Goal: Task Accomplishment & Management: Use online tool/utility

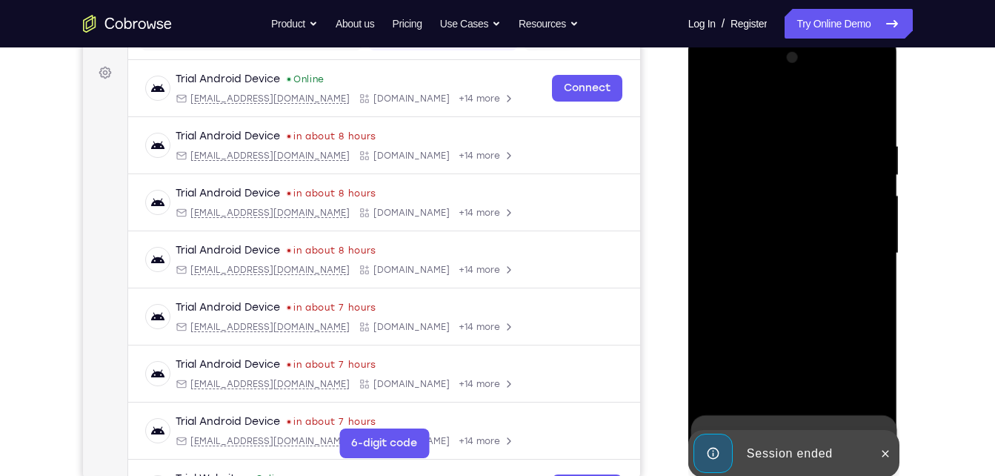
scroll to position [211, 0]
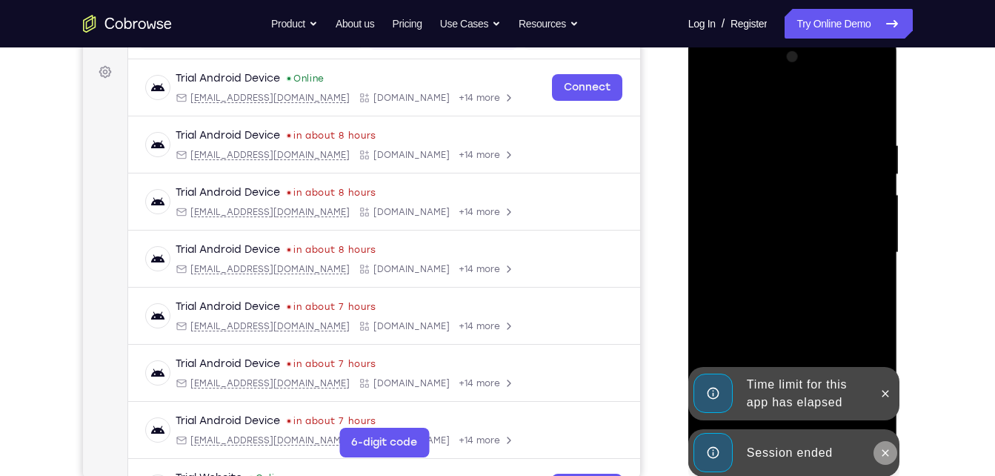
click at [887, 456] on icon at bounding box center [885, 453] width 12 height 12
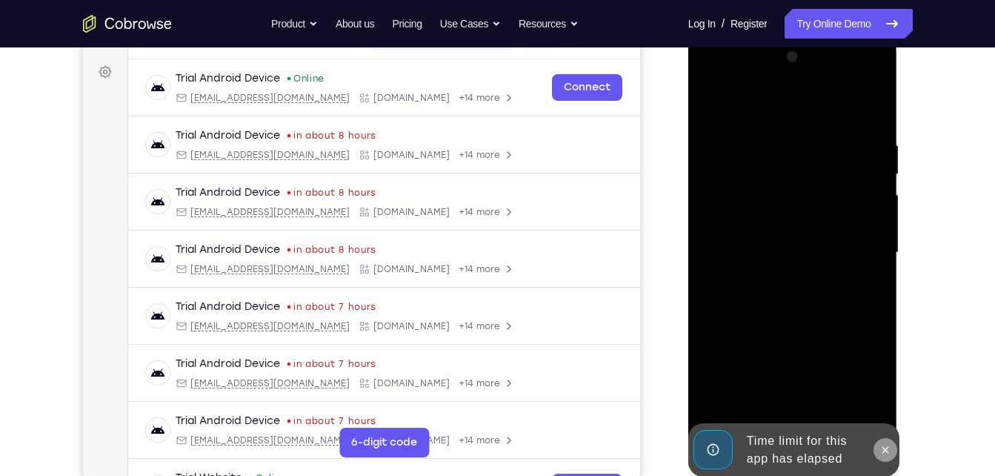
click at [886, 442] on button at bounding box center [885, 450] width 24 height 24
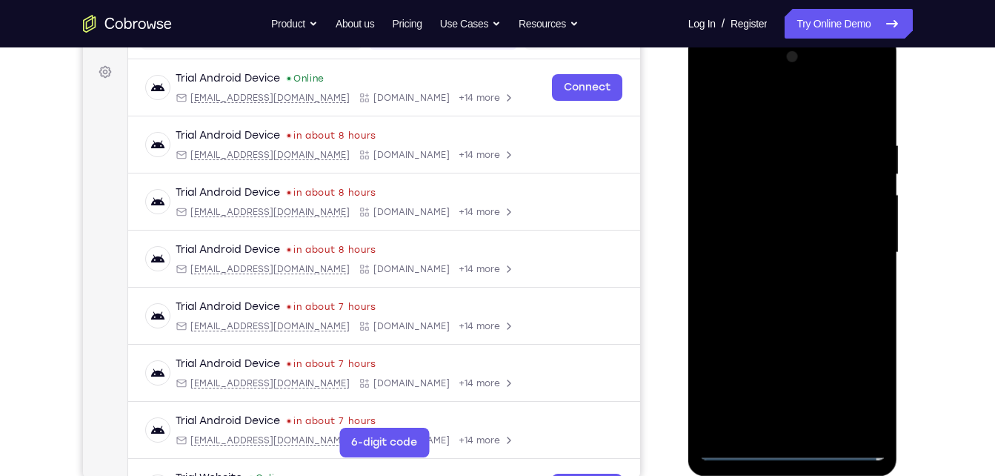
click at [792, 450] on div at bounding box center [792, 252] width 187 height 415
click at [864, 384] on div at bounding box center [792, 252] width 187 height 415
click at [759, 110] on div at bounding box center [792, 252] width 187 height 415
click at [858, 247] on div at bounding box center [792, 252] width 187 height 415
click at [813, 427] on div at bounding box center [792, 252] width 187 height 415
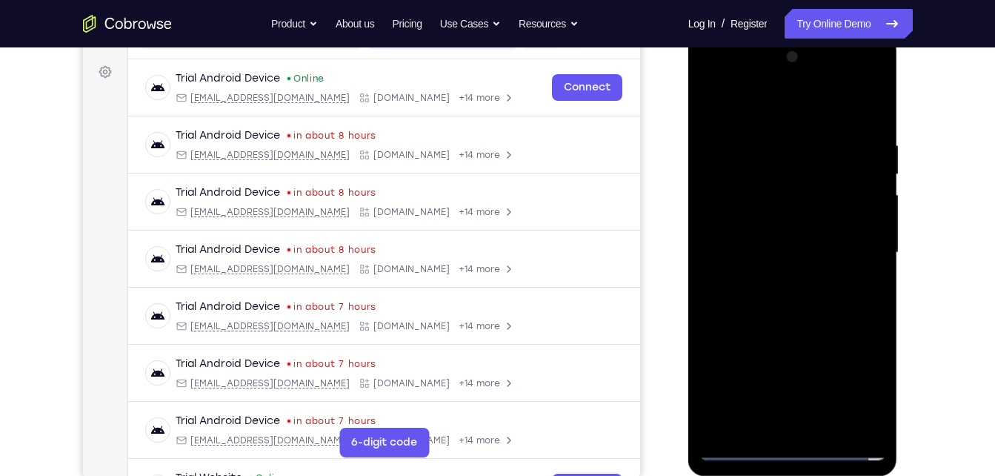
click at [787, 245] on div at bounding box center [792, 252] width 187 height 415
click at [776, 230] on div at bounding box center [792, 252] width 187 height 415
click at [750, 198] on div at bounding box center [792, 252] width 187 height 415
click at [739, 221] on div at bounding box center [792, 252] width 187 height 415
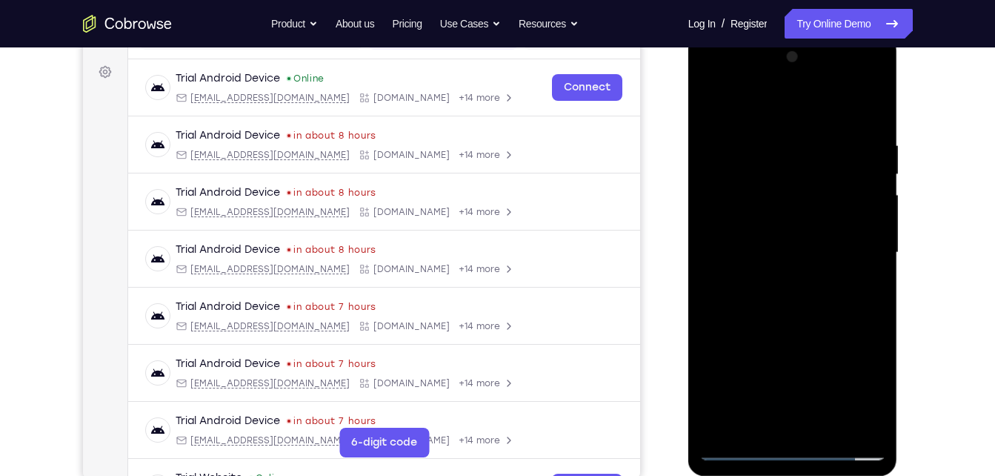
click at [732, 259] on div at bounding box center [792, 252] width 187 height 415
click at [752, 314] on div at bounding box center [792, 252] width 187 height 415
click at [768, 304] on div at bounding box center [792, 252] width 187 height 415
click at [770, 299] on div at bounding box center [792, 252] width 187 height 415
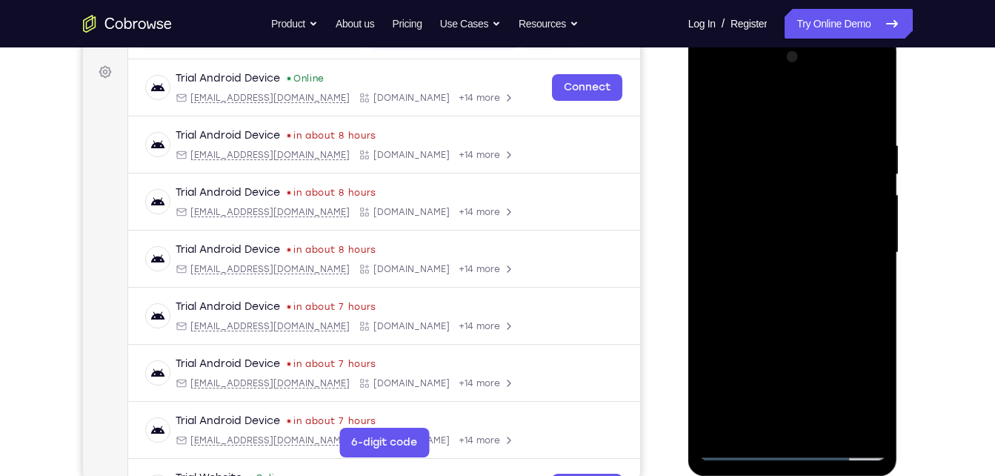
click at [770, 299] on div at bounding box center [792, 252] width 187 height 415
click at [787, 316] on div at bounding box center [792, 252] width 187 height 415
click at [871, 425] on div at bounding box center [792, 252] width 187 height 415
click at [830, 426] on div at bounding box center [792, 252] width 187 height 415
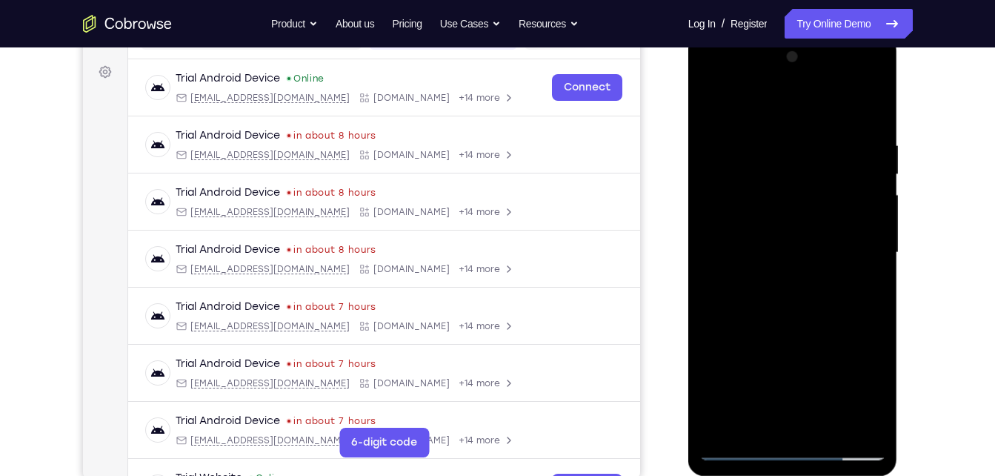
click at [789, 327] on div at bounding box center [792, 252] width 187 height 415
click at [738, 453] on div at bounding box center [792, 252] width 187 height 415
click at [770, 134] on div at bounding box center [792, 252] width 187 height 415
click at [710, 81] on div at bounding box center [792, 252] width 187 height 415
click at [776, 215] on div at bounding box center [792, 252] width 187 height 415
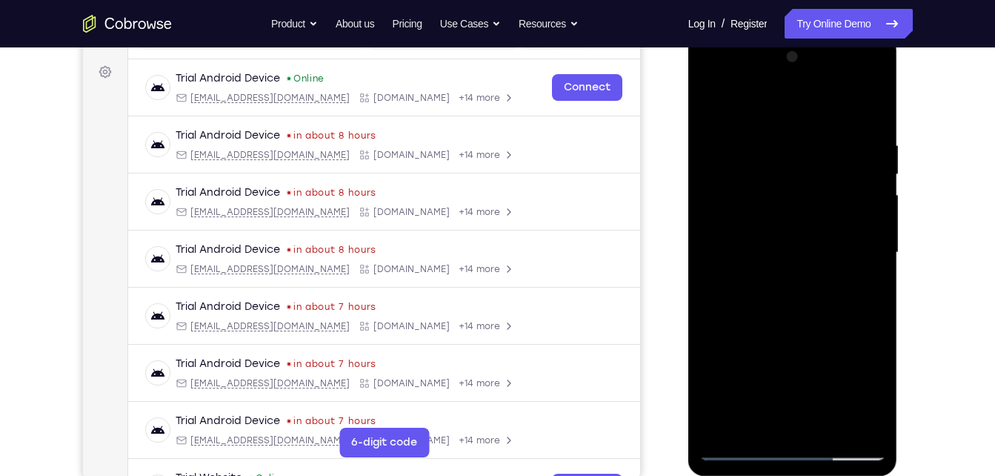
click at [775, 246] on div at bounding box center [792, 252] width 187 height 415
click at [763, 241] on div at bounding box center [792, 252] width 187 height 415
click at [753, 259] on div at bounding box center [792, 252] width 187 height 415
drag, startPoint x: 789, startPoint y: 300, endPoint x: 796, endPoint y: 238, distance: 62.6
click at [796, 238] on div at bounding box center [792, 252] width 187 height 415
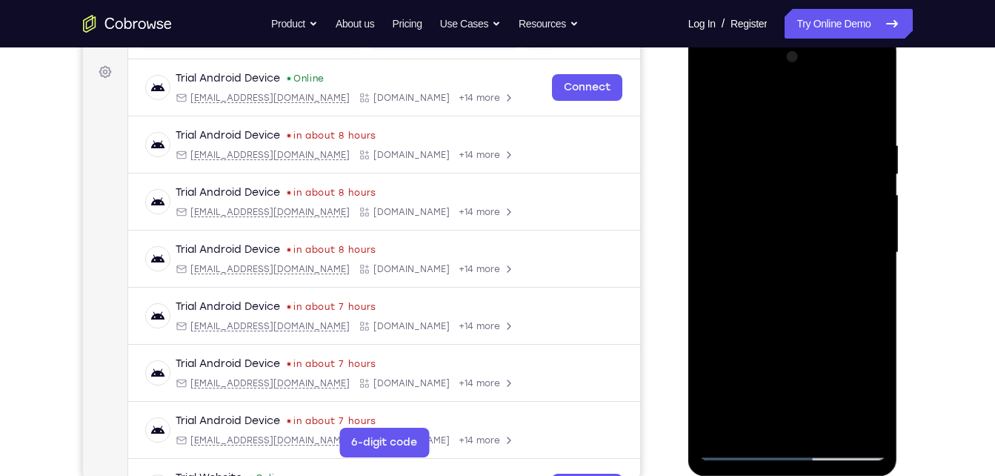
click at [785, 424] on div at bounding box center [792, 252] width 187 height 415
click at [839, 119] on div at bounding box center [792, 252] width 187 height 415
click at [716, 104] on div at bounding box center [792, 252] width 187 height 415
drag, startPoint x: 851, startPoint y: 224, endPoint x: 727, endPoint y: 213, distance: 124.9
click at [727, 213] on div at bounding box center [792, 252] width 187 height 415
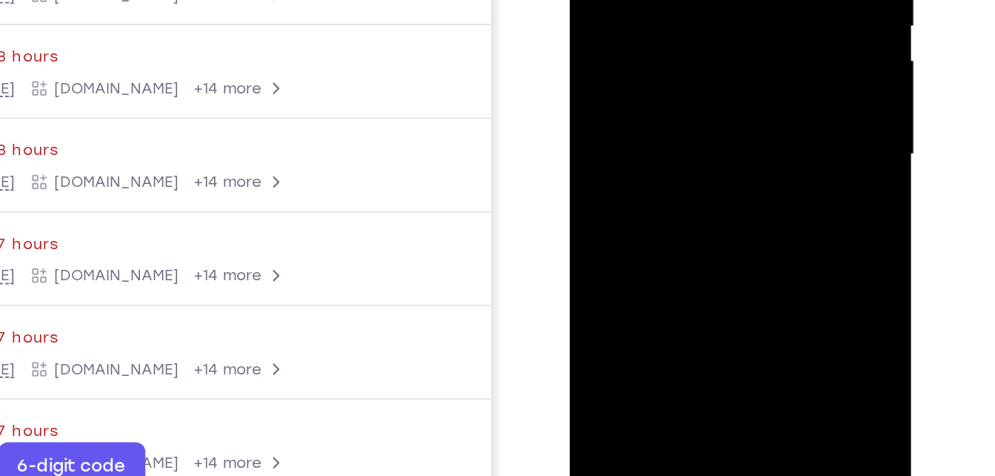
click at [719, 193] on div at bounding box center [674, 16] width 187 height 415
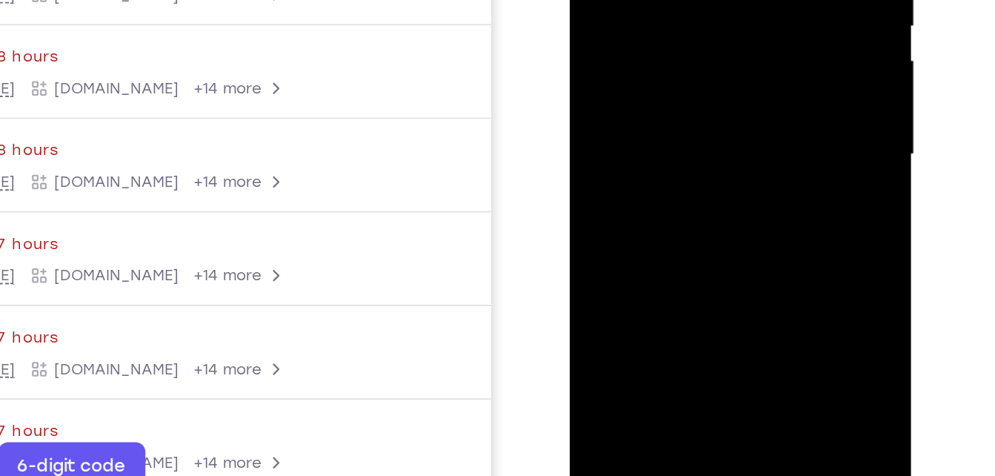
scroll to position [202, 0]
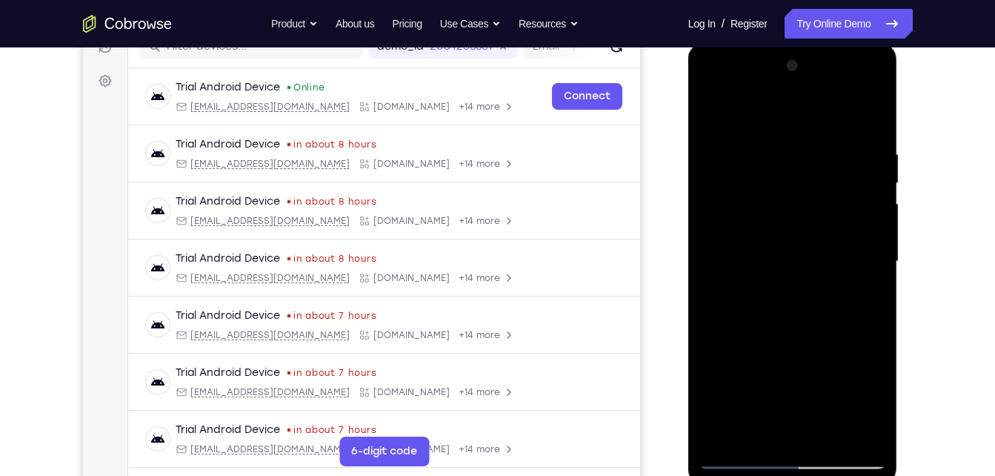
click at [876, 121] on div at bounding box center [792, 261] width 187 height 415
drag, startPoint x: 853, startPoint y: 230, endPoint x: 659, endPoint y: 219, distance: 194.4
click at [688, 219] on html "Online web based iOS Simulators and Android Emulators. Run iPhone, iPad, Mobile…" at bounding box center [793, 265] width 211 height 444
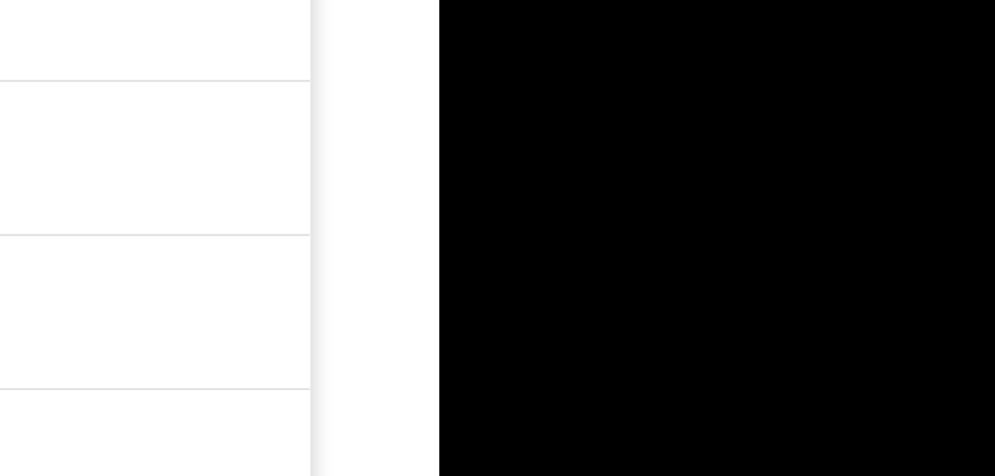
drag, startPoint x: 616, startPoint y: -104, endPoint x: 527, endPoint y: -109, distance: 89.7
drag, startPoint x: 611, startPoint y: -113, endPoint x: 522, endPoint y: -110, distance: 89.7
drag, startPoint x: 582, startPoint y: -118, endPoint x: 475, endPoint y: -103, distance: 107.7
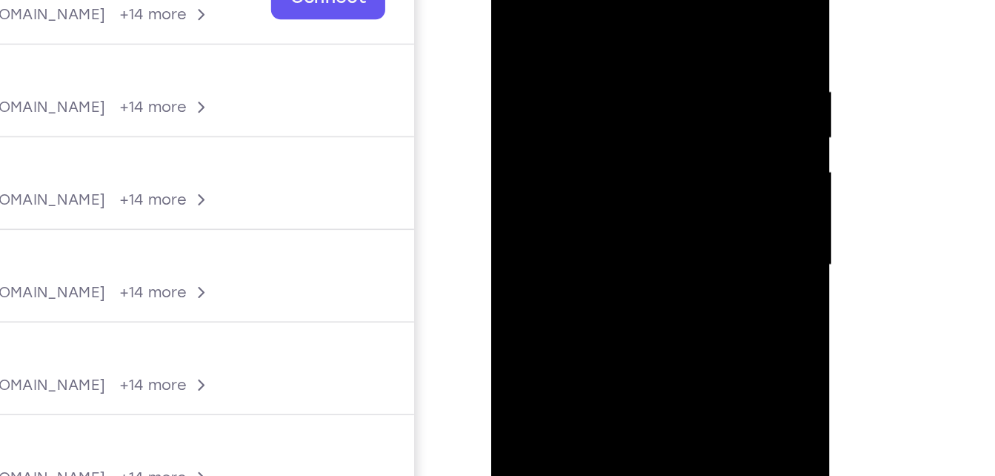
drag, startPoint x: 646, startPoint y: 90, endPoint x: 490, endPoint y: 101, distance: 155.9
click at [491, 101] on div at bounding box center [596, 132] width 210 height 442
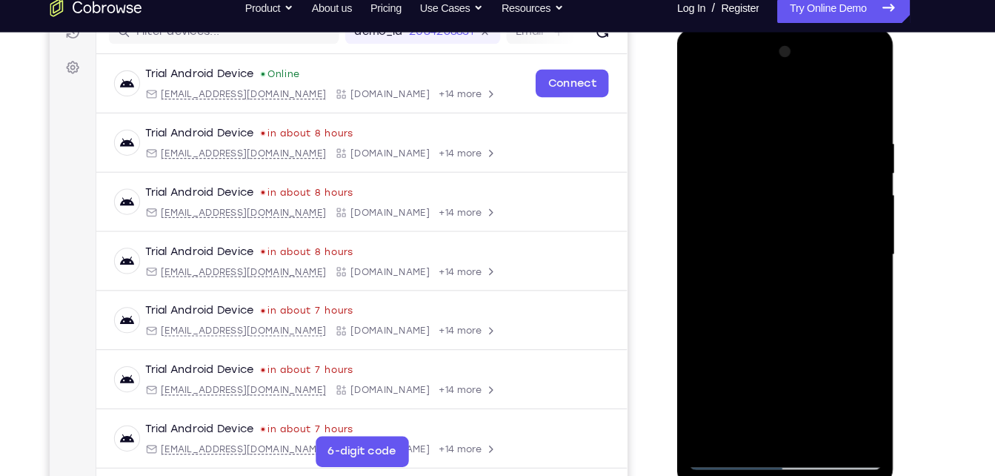
scroll to position [211, 0]
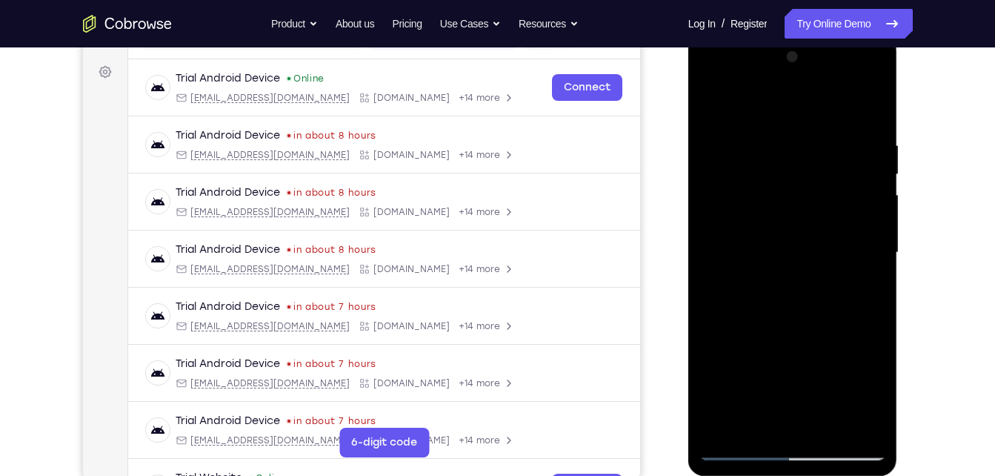
drag, startPoint x: 826, startPoint y: 207, endPoint x: 622, endPoint y: 226, distance: 205.4
click at [688, 226] on html "Online web based iOS Simulators and Android Emulators. Run iPhone, iPad, Mobile…" at bounding box center [793, 256] width 211 height 444
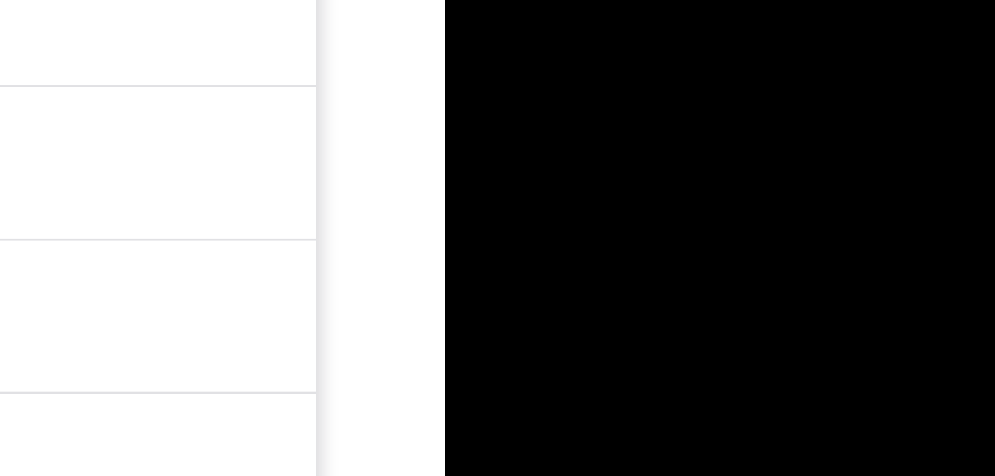
drag, startPoint x: 631, startPoint y: -102, endPoint x: 550, endPoint y: -74, distance: 85.5
drag, startPoint x: 585, startPoint y: -94, endPoint x: 510, endPoint y: -89, distance: 75.0
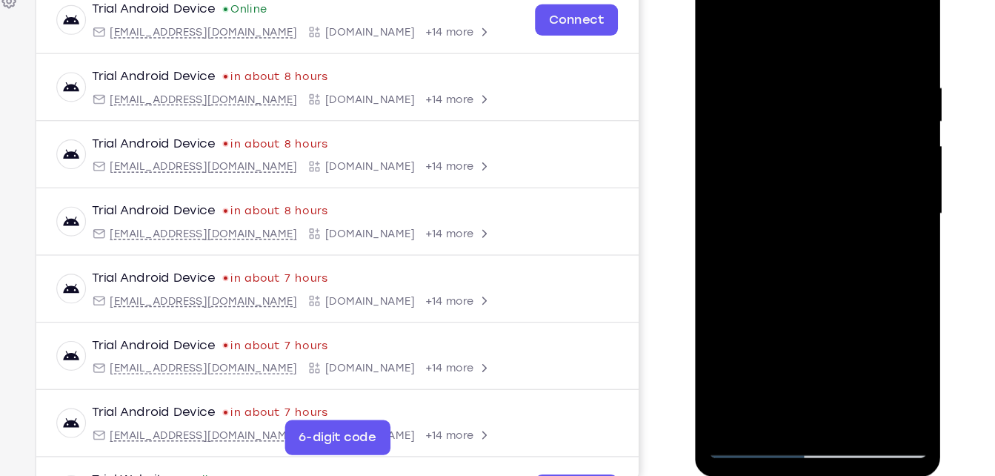
scroll to position [210, 0]
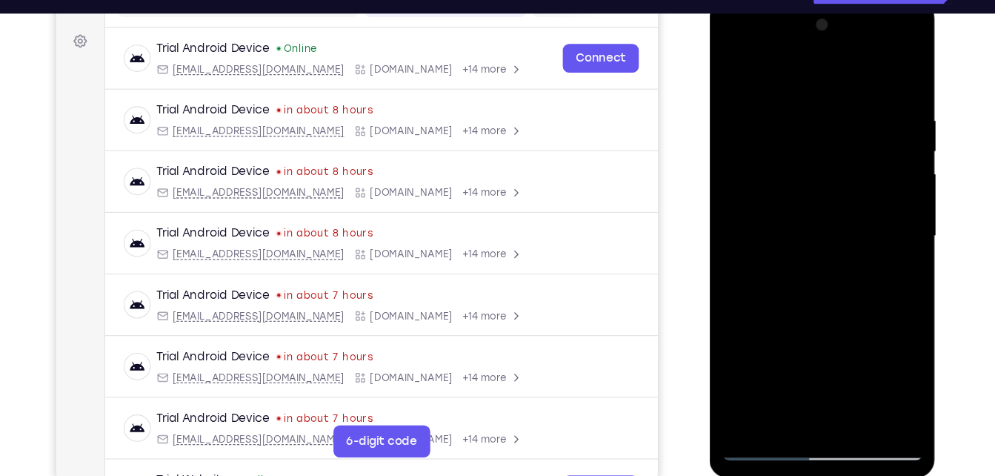
click at [896, 77] on div at bounding box center [813, 218] width 187 height 415
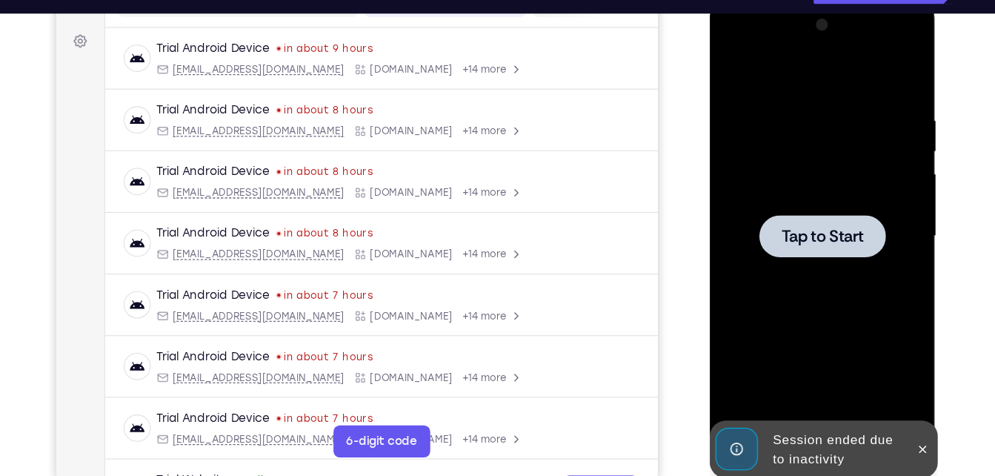
click at [681, 117] on div at bounding box center [794, 252] width 237 height 456
drag, startPoint x: 709, startPoint y: 84, endPoint x: 1396, endPoint y: 119, distance: 688.3
click at [709, 84] on div "Tap to Start" at bounding box center [814, 221] width 210 height 442
click at [771, 106] on div at bounding box center [813, 218] width 187 height 415
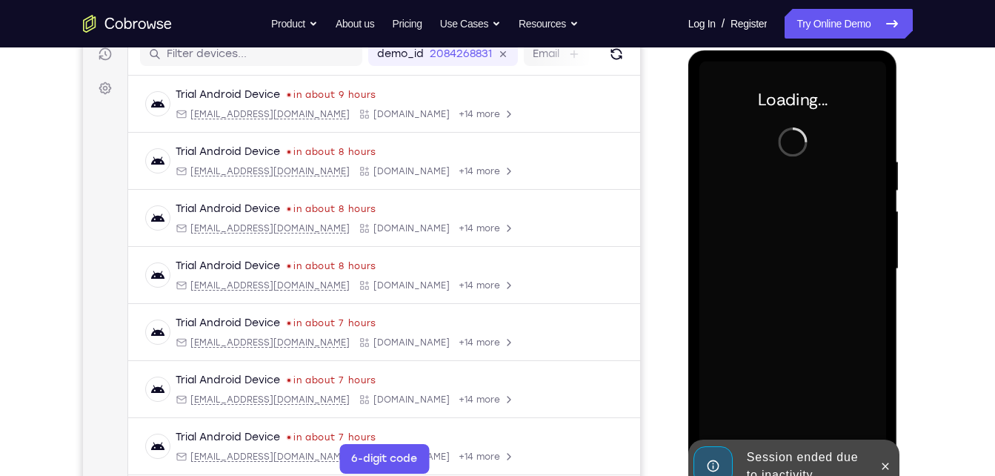
scroll to position [197, 0]
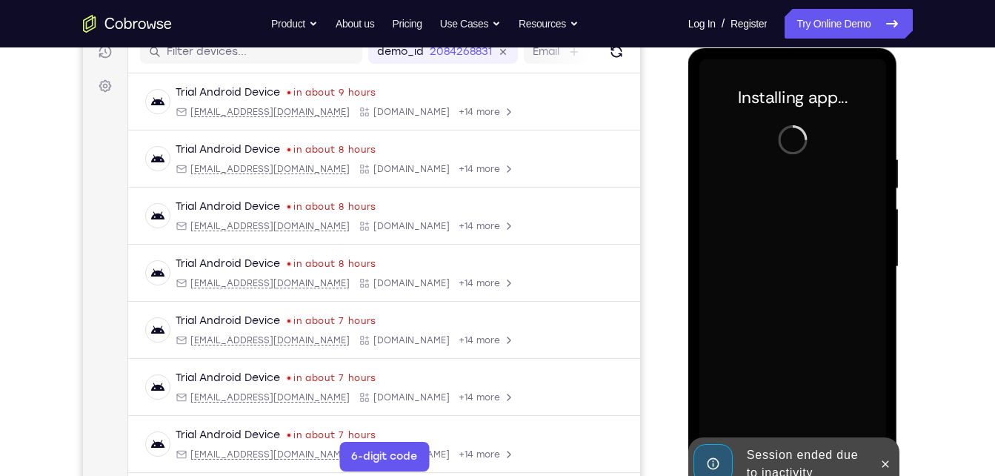
click at [893, 450] on div at bounding box center [885, 463] width 24 height 53
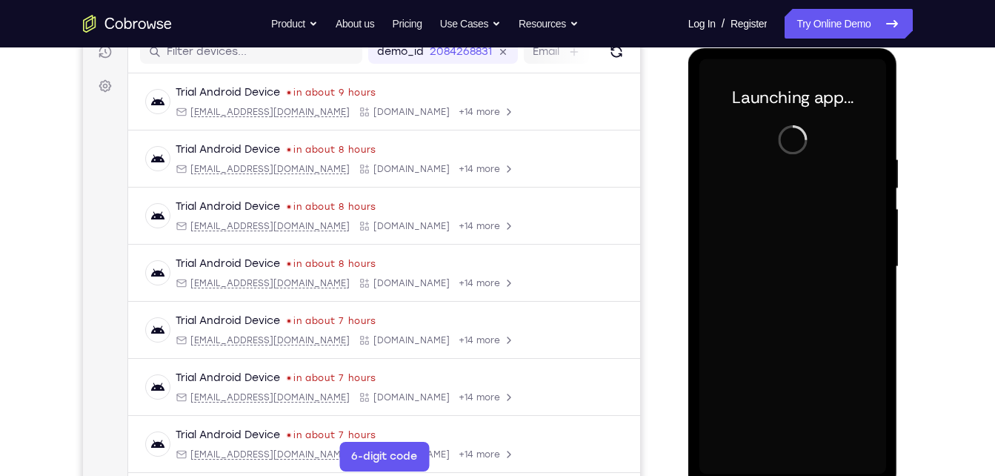
scroll to position [210, 0]
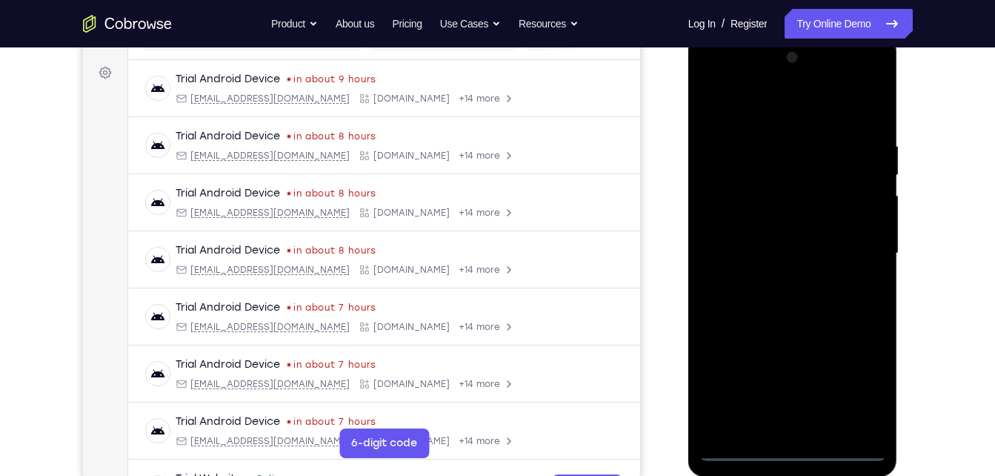
click at [793, 450] on div at bounding box center [792, 253] width 187 height 415
click at [859, 389] on div at bounding box center [792, 253] width 187 height 415
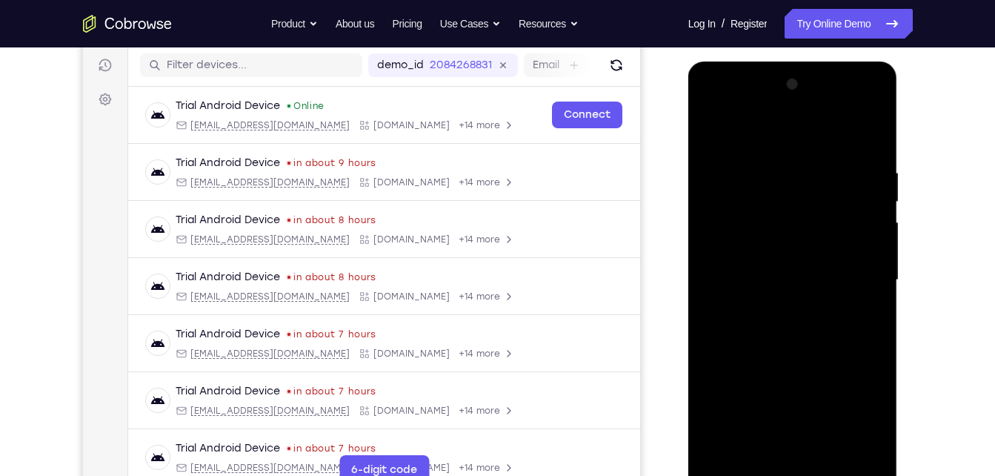
click at [763, 133] on div at bounding box center [792, 280] width 187 height 415
click at [851, 277] on div at bounding box center [792, 280] width 187 height 415
click at [704, 107] on div at bounding box center [792, 280] width 187 height 415
click at [725, 236] on div at bounding box center [792, 280] width 187 height 415
click at [793, 275] on div at bounding box center [792, 280] width 187 height 415
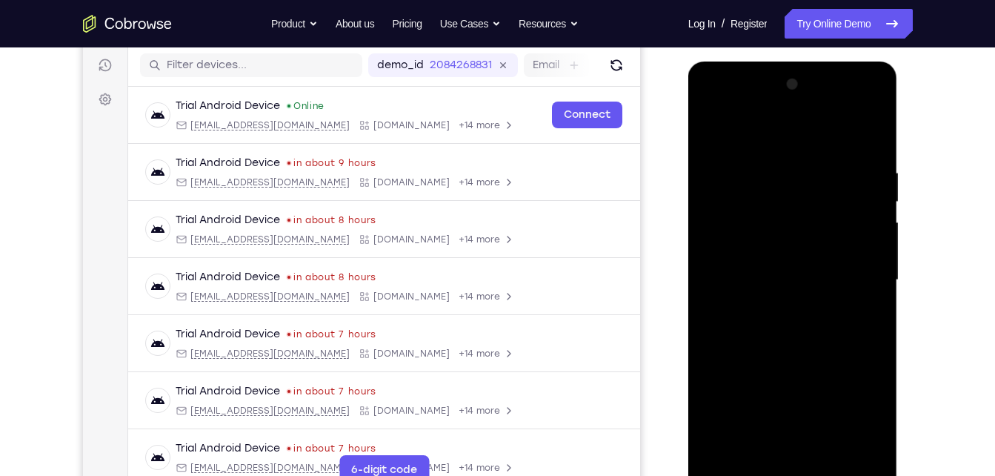
click at [793, 260] on div at bounding box center [792, 280] width 187 height 415
click at [776, 295] on div at bounding box center [792, 280] width 187 height 415
click at [776, 301] on div at bounding box center [792, 280] width 187 height 415
drag, startPoint x: 776, startPoint y: 301, endPoint x: 790, endPoint y: 205, distance: 97.3
click at [790, 205] on div at bounding box center [792, 280] width 187 height 415
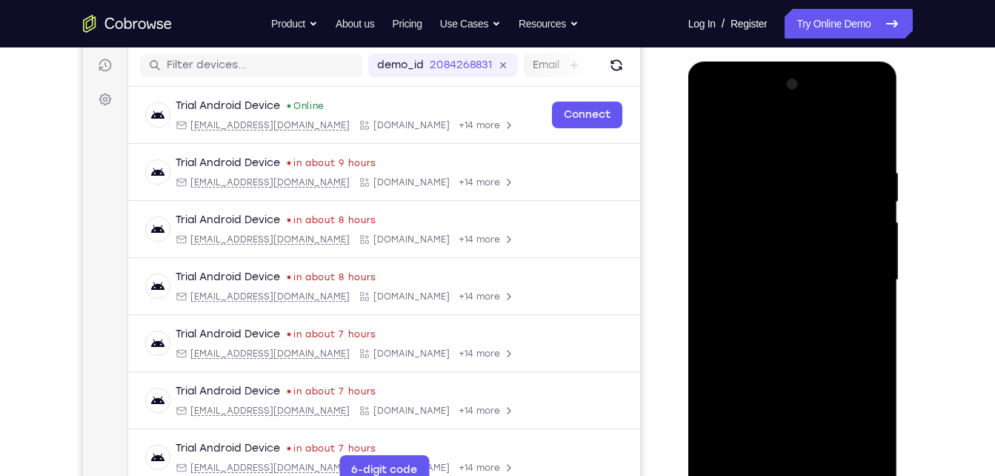
click at [799, 448] on div at bounding box center [792, 280] width 187 height 415
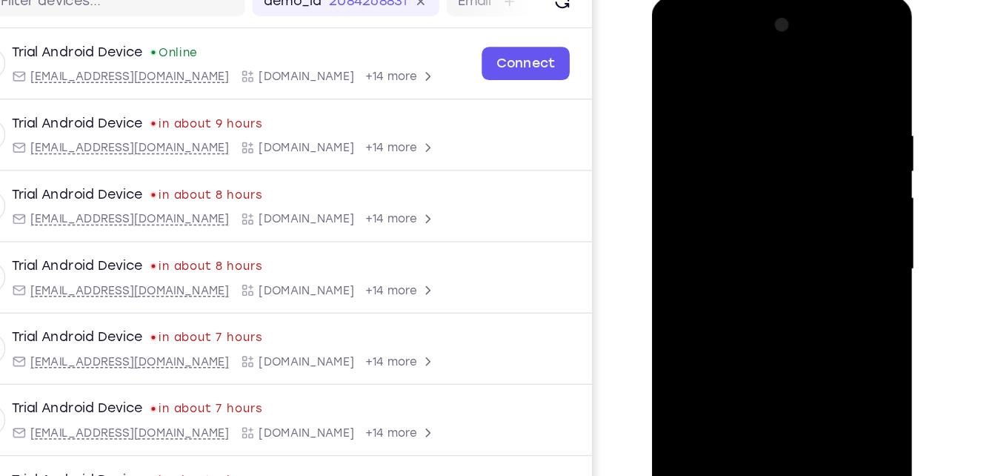
drag, startPoint x: 784, startPoint y: 278, endPoint x: 787, endPoint y: 207, distance: 70.4
click at [787, 207] on div at bounding box center [756, 214] width 187 height 415
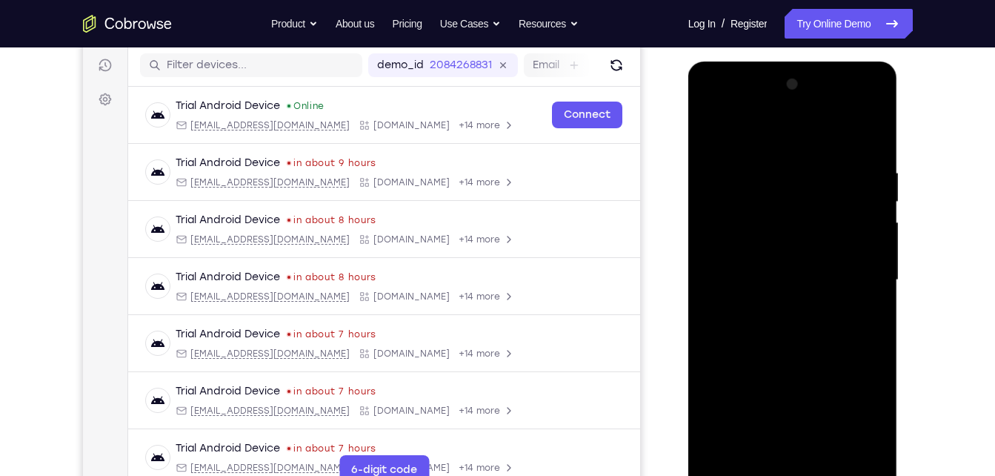
drag, startPoint x: 739, startPoint y: 337, endPoint x: 742, endPoint y: 270, distance: 66.7
click at [742, 270] on div at bounding box center [792, 280] width 187 height 415
drag, startPoint x: 764, startPoint y: 294, endPoint x: 784, endPoint y: 112, distance: 183.4
click at [784, 112] on div at bounding box center [792, 280] width 187 height 415
drag, startPoint x: 881, startPoint y: 235, endPoint x: 681, endPoint y: 236, distance: 200.0
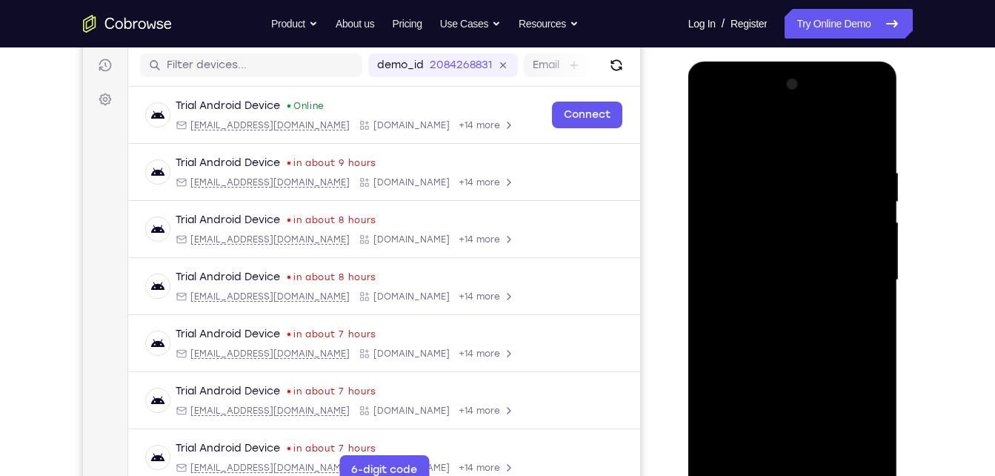
click at [688, 236] on html "Online web based iOS Simulators and Android Emulators. Run iPhone, iPad, Mobile…" at bounding box center [793, 283] width 211 height 444
drag, startPoint x: 844, startPoint y: 264, endPoint x: 669, endPoint y: 260, distance: 174.9
click at [688, 260] on html "Online web based iOS Simulators and Android Emulators. Run iPhone, iPad, Mobile…" at bounding box center [793, 283] width 211 height 444
drag, startPoint x: 876, startPoint y: 236, endPoint x: 644, endPoint y: 260, distance: 233.1
click at [688, 260] on html "Online web based iOS Simulators and Android Emulators. Run iPhone, iPad, Mobile…" at bounding box center [793, 283] width 211 height 444
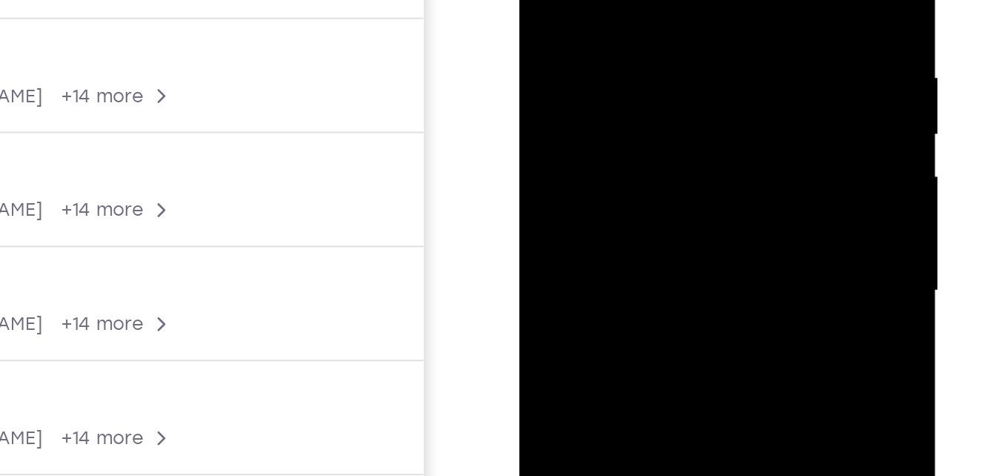
drag, startPoint x: 688, startPoint y: 63, endPoint x: 562, endPoint y: 81, distance: 127.9
click at [562, 81] on div at bounding box center [623, 74] width 187 height 415
drag, startPoint x: 667, startPoint y: 52, endPoint x: 534, endPoint y: 50, distance: 132.6
click at [534, 50] on div at bounding box center [623, 74] width 187 height 415
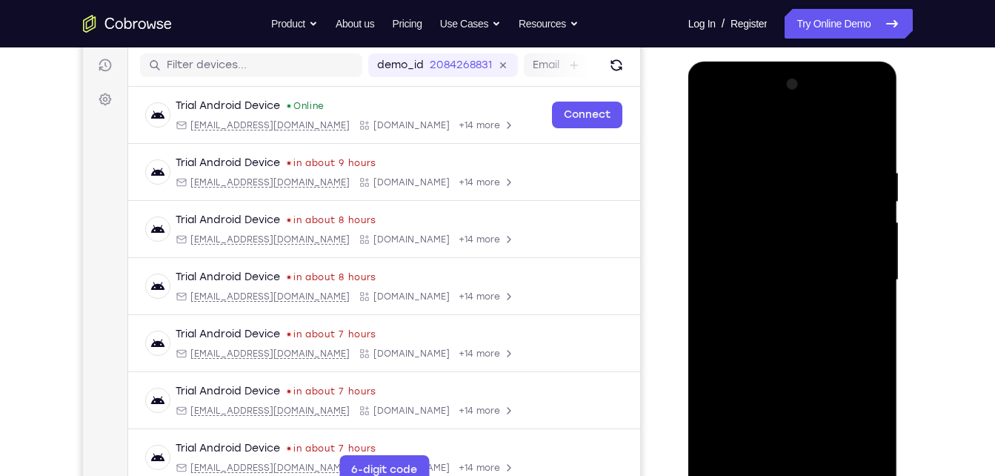
drag, startPoint x: 809, startPoint y: 139, endPoint x: 837, endPoint y: 504, distance: 365.5
click at [837, 475] on div at bounding box center [793, 283] width 211 height 444
drag, startPoint x: 789, startPoint y: 133, endPoint x: 849, endPoint y: 447, distance: 319.0
click at [849, 447] on div at bounding box center [792, 280] width 187 height 415
click at [850, 125] on div at bounding box center [792, 280] width 187 height 415
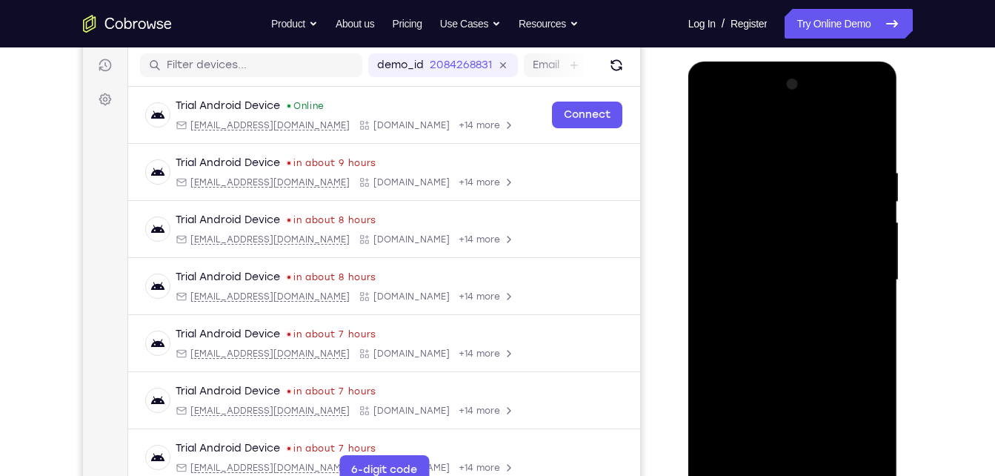
drag, startPoint x: 796, startPoint y: 247, endPoint x: 836, endPoint y: 101, distance: 151.3
click at [836, 101] on div at bounding box center [792, 280] width 187 height 415
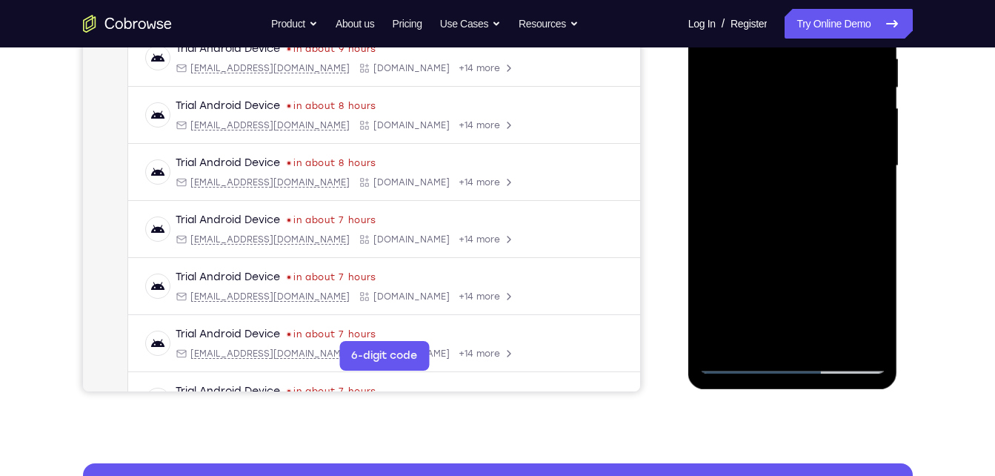
scroll to position [299, 0]
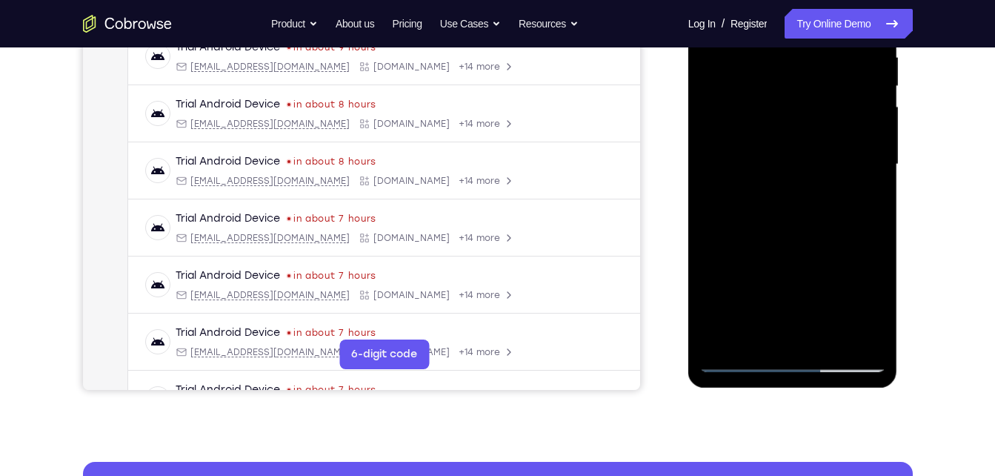
click at [742, 361] on div at bounding box center [792, 164] width 187 height 415
drag, startPoint x: 786, startPoint y: 199, endPoint x: 815, endPoint y: 116, distance: 87.9
click at [815, 116] on div at bounding box center [792, 164] width 187 height 415
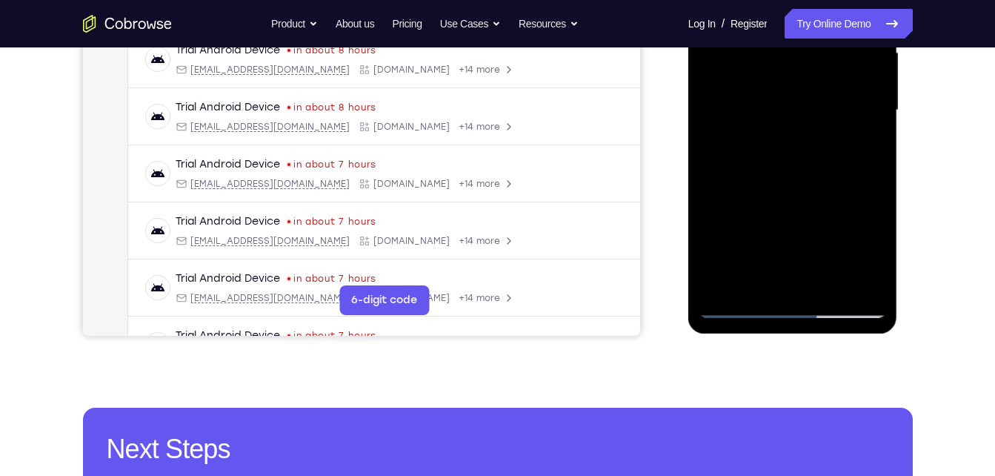
scroll to position [354, 0]
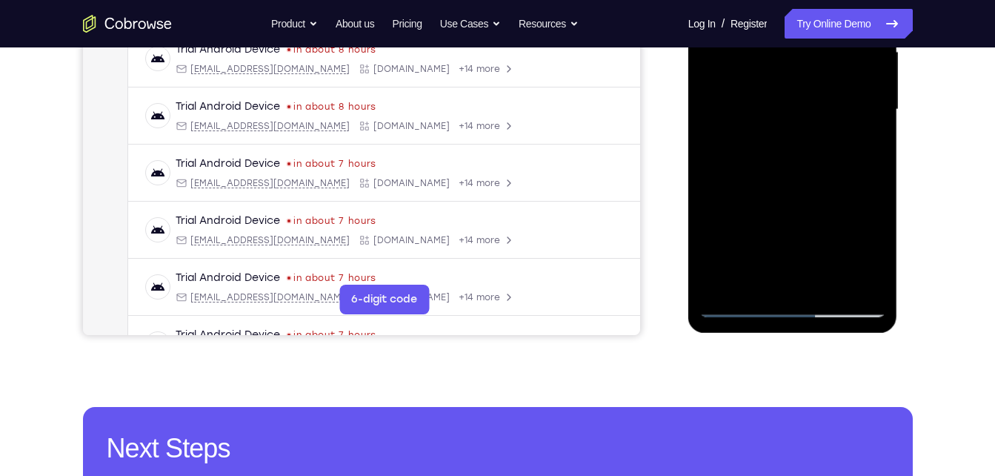
drag, startPoint x: 859, startPoint y: 120, endPoint x: 801, endPoint y: 134, distance: 60.2
click at [801, 134] on div at bounding box center [792, 109] width 187 height 415
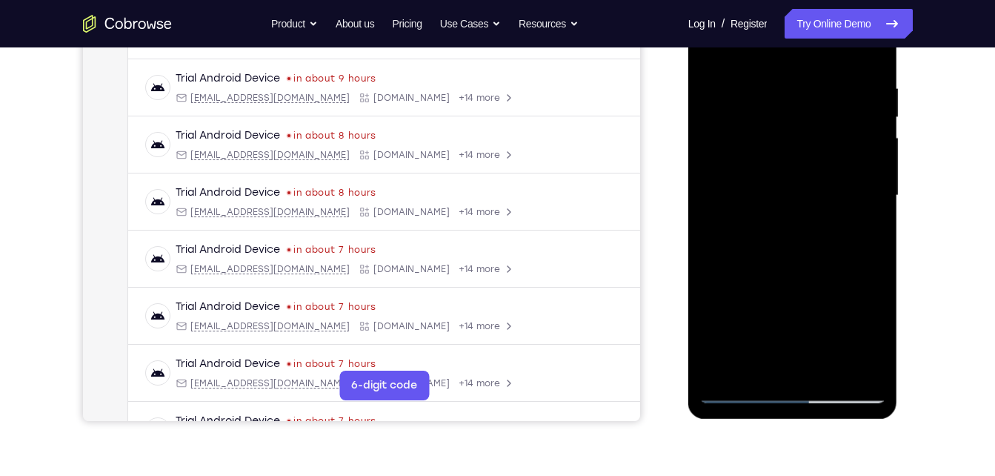
scroll to position [262, 0]
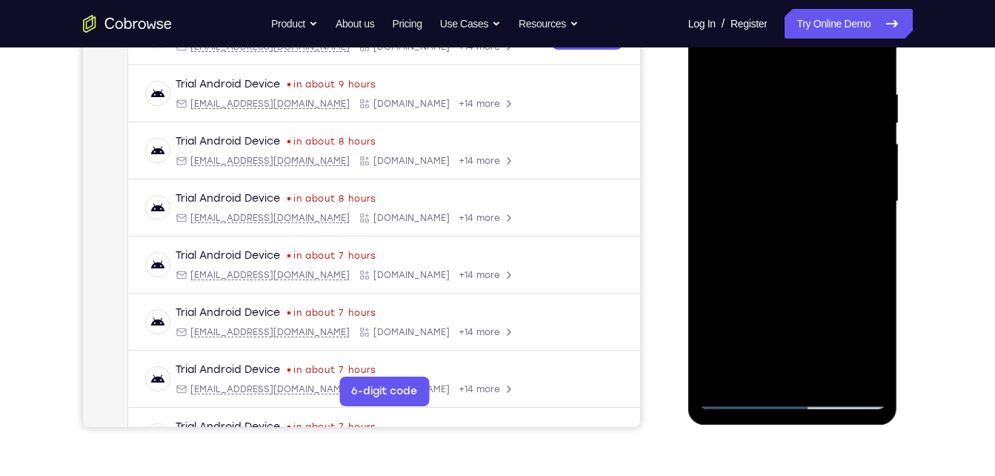
drag, startPoint x: 842, startPoint y: 309, endPoint x: 875, endPoint y: 209, distance: 105.4
click at [875, 209] on div at bounding box center [792, 201] width 187 height 415
click at [736, 399] on div at bounding box center [792, 201] width 187 height 415
drag, startPoint x: 864, startPoint y: 207, endPoint x: 699, endPoint y: 243, distance: 169.0
click at [699, 243] on div at bounding box center [792, 201] width 187 height 415
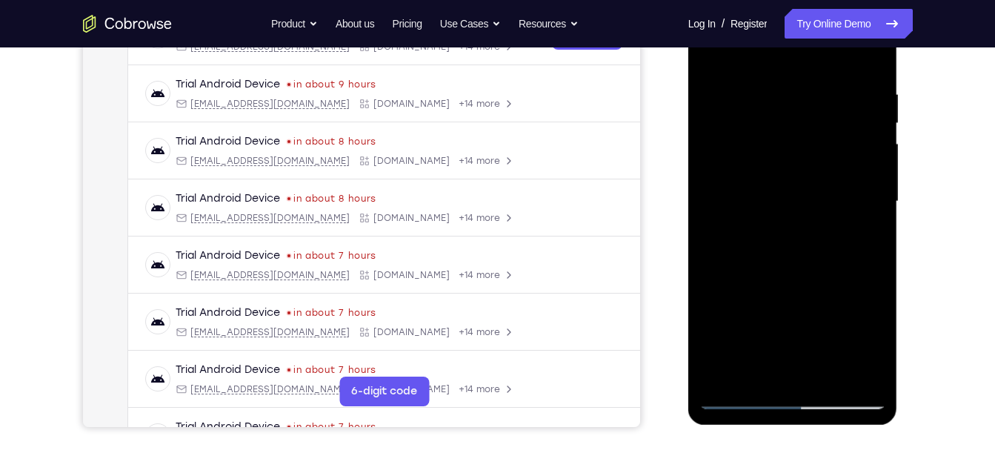
drag, startPoint x: 839, startPoint y: 215, endPoint x: 677, endPoint y: 255, distance: 166.4
click at [688, 255] on html "Online web based iOS Simulators and Android Emulators. Run iPhone, iPad, Mobile…" at bounding box center [793, 205] width 211 height 444
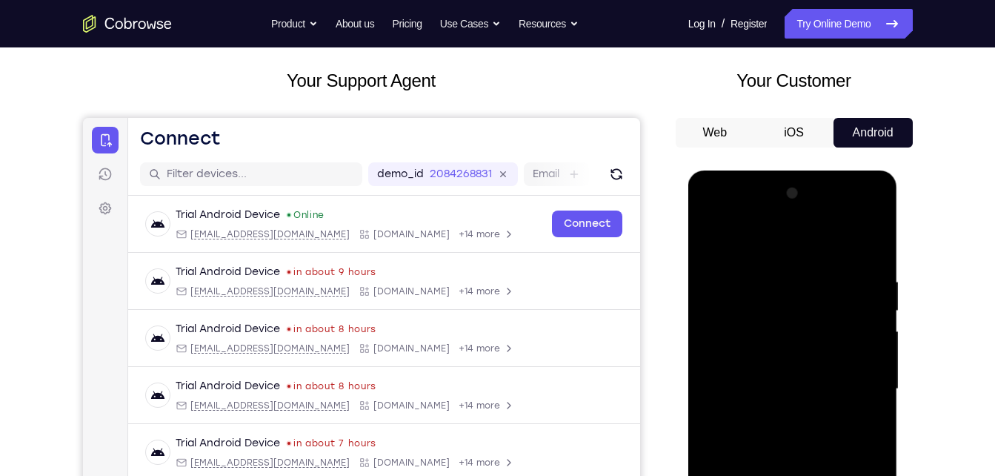
scroll to position [73, 0]
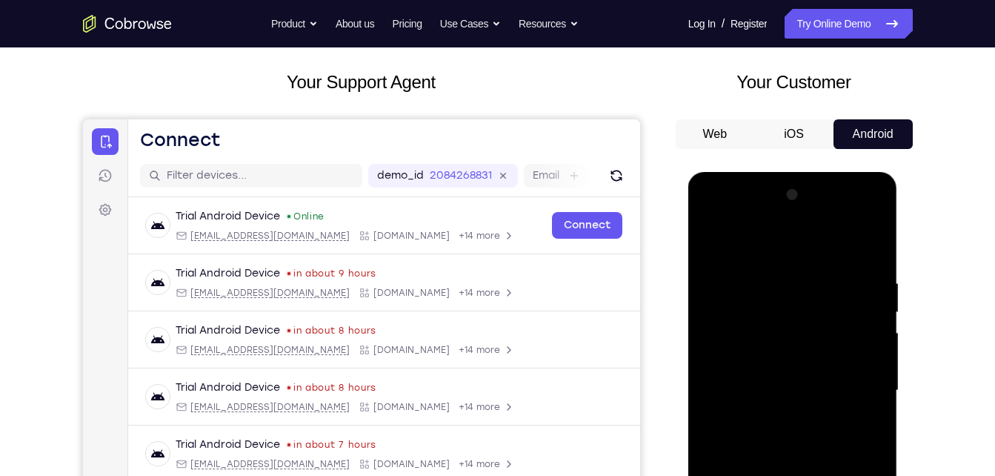
drag, startPoint x: 793, startPoint y: 281, endPoint x: 822, endPoint y: 513, distance: 234.5
click at [822, 475] on div at bounding box center [792, 390] width 187 height 415
click at [739, 244] on div at bounding box center [792, 390] width 187 height 415
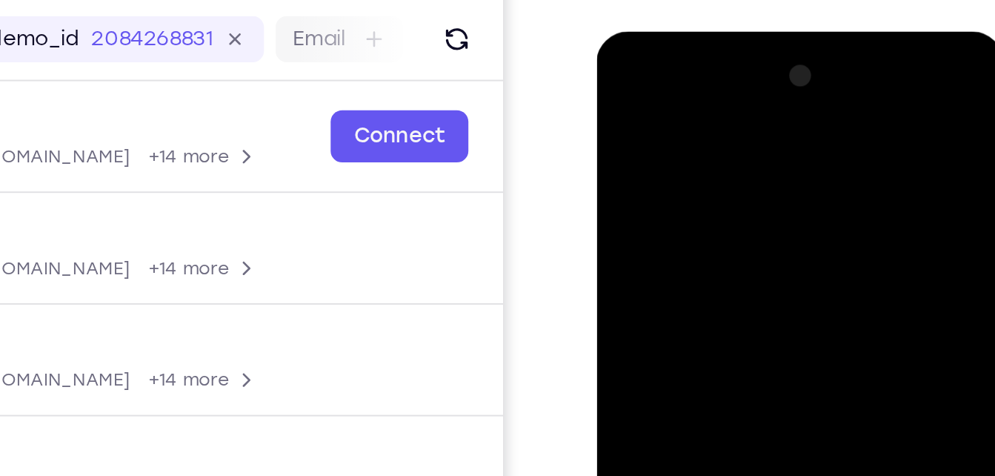
drag, startPoint x: 701, startPoint y: 138, endPoint x: 719, endPoint y: 247, distance: 111.1
click at [719, 247] on div at bounding box center [701, 250] width 187 height 415
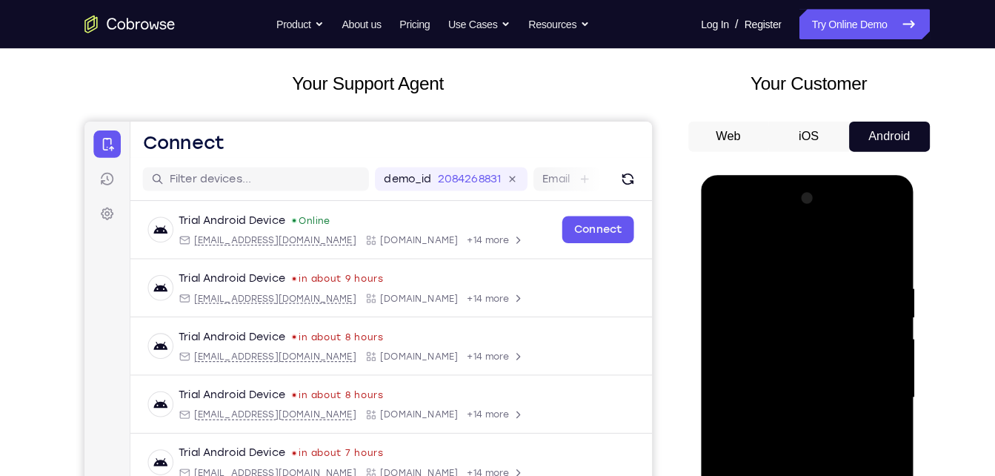
scroll to position [64, 0]
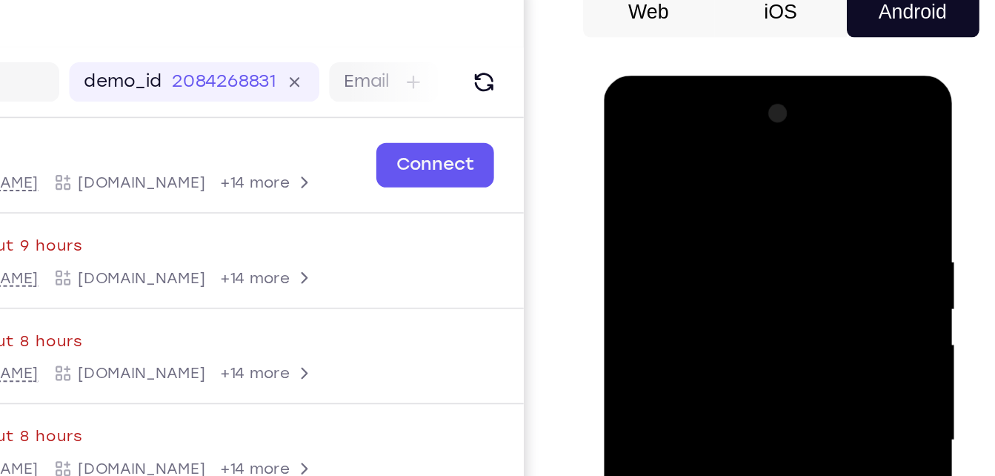
click at [682, 144] on div at bounding box center [708, 293] width 187 height 415
click at [793, 186] on div at bounding box center [708, 293] width 187 height 415
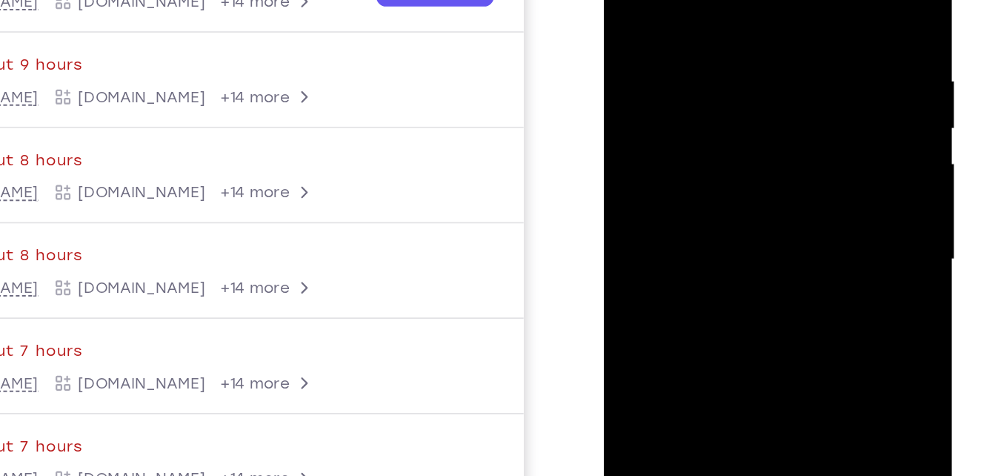
scroll to position [207, 0]
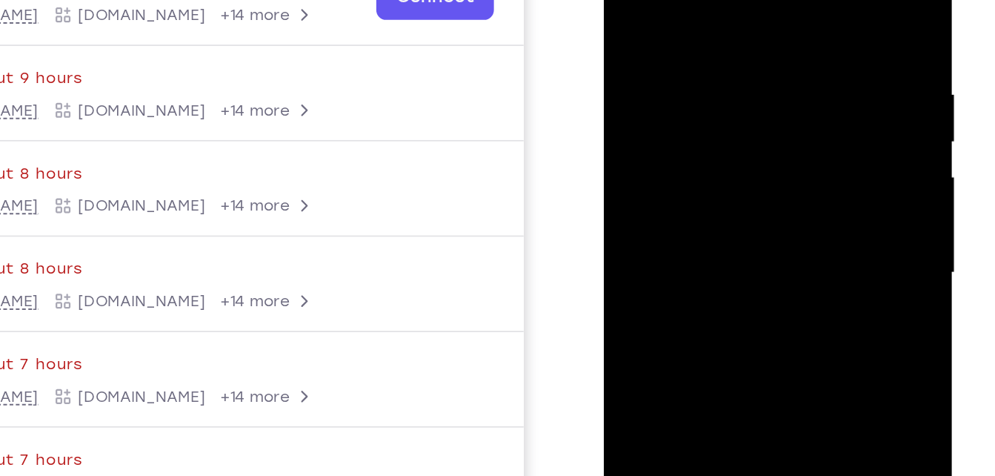
click at [621, 0] on div at bounding box center [708, 127] width 187 height 415
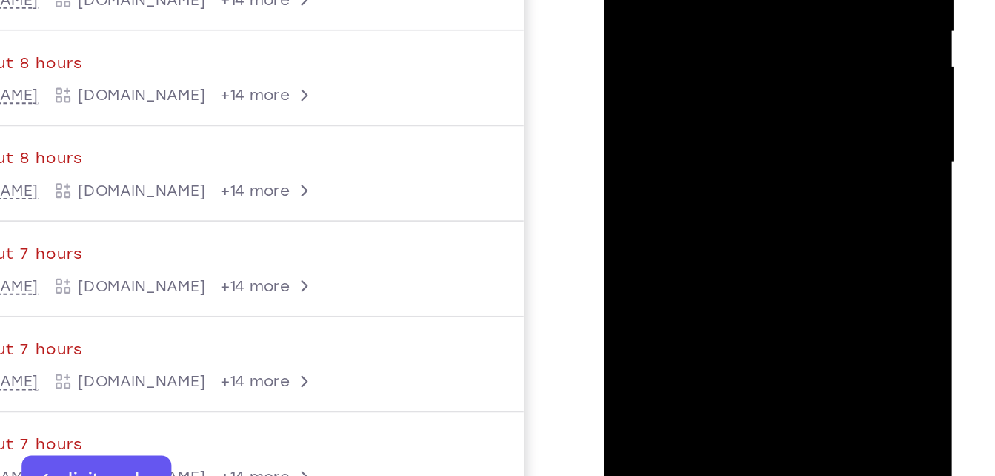
scroll to position [204, 0]
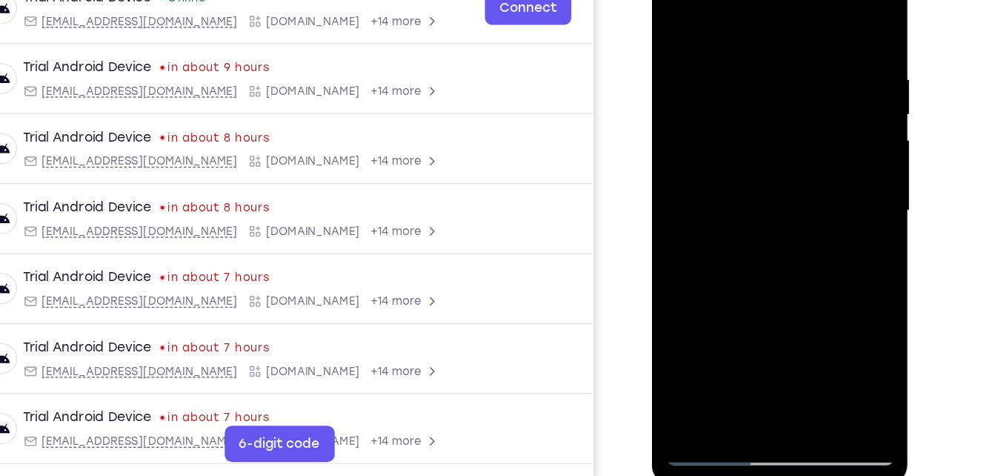
click at [815, 4] on div at bounding box center [756, 161] width 187 height 415
click at [812, 9] on div at bounding box center [756, 161] width 187 height 415
click at [761, 6] on div at bounding box center [756, 161] width 187 height 415
click at [729, 53] on div at bounding box center [756, 161] width 187 height 415
drag, startPoint x: 704, startPoint y: 262, endPoint x: 696, endPoint y: 71, distance: 191.3
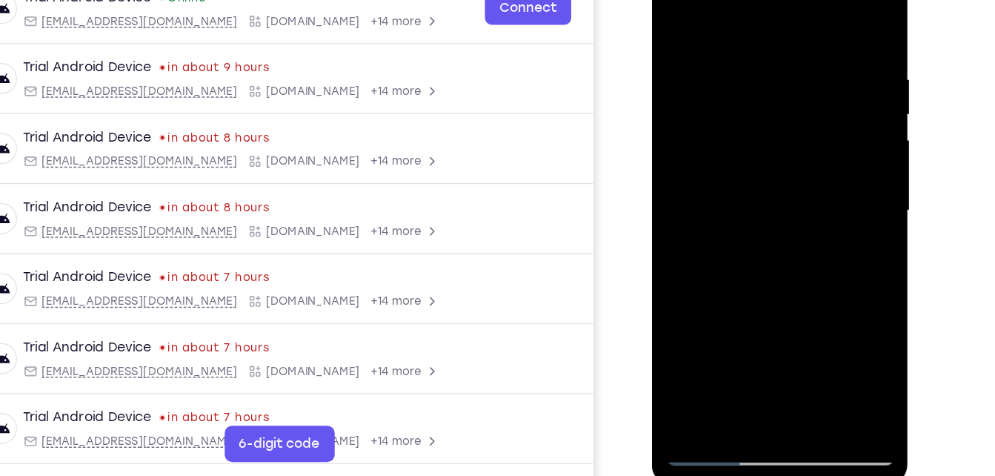
click at [696, 71] on div at bounding box center [756, 161] width 187 height 415
drag, startPoint x: 707, startPoint y: 287, endPoint x: 767, endPoint y: 117, distance: 179.7
click at [767, 117] on div at bounding box center [756, 161] width 187 height 415
drag, startPoint x: 702, startPoint y: 261, endPoint x: 716, endPoint y: 70, distance: 191.6
click at [716, 70] on div at bounding box center [756, 161] width 187 height 415
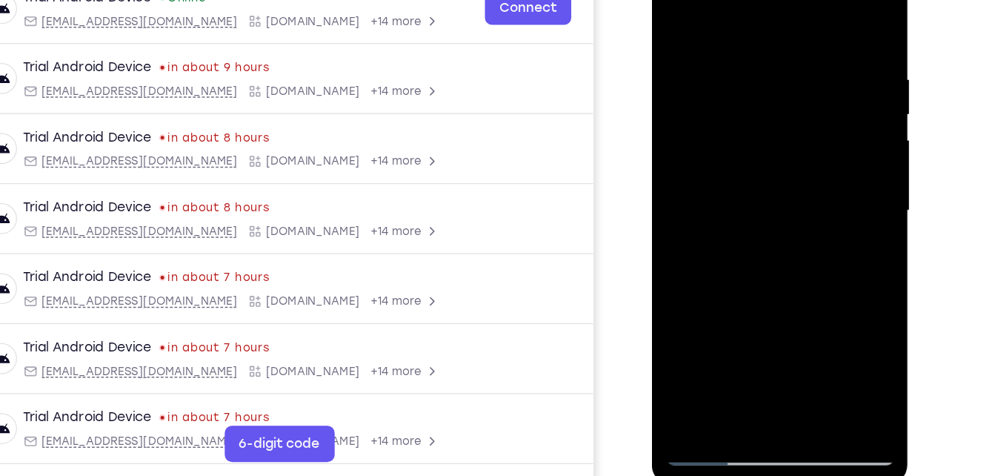
drag, startPoint x: 683, startPoint y: 261, endPoint x: 713, endPoint y: 44, distance: 219.1
click at [713, 44] on div at bounding box center [756, 161] width 187 height 415
drag, startPoint x: 707, startPoint y: 261, endPoint x: 727, endPoint y: 116, distance: 145.8
click at [727, 116] on div at bounding box center [756, 161] width 187 height 415
click at [739, 177] on div at bounding box center [756, 161] width 187 height 415
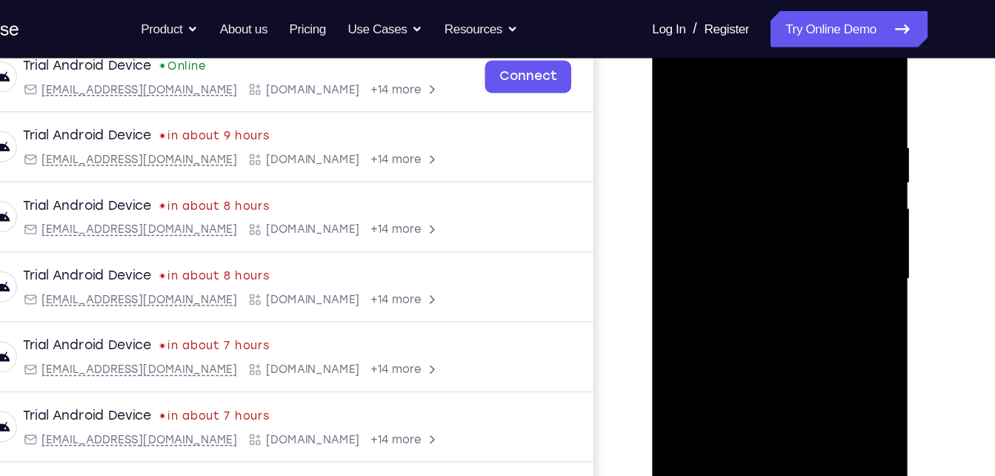
scroll to position [236, 0]
click at [666, 54] on div at bounding box center [756, 229] width 187 height 415
click at [667, 54] on div at bounding box center [756, 229] width 187 height 415
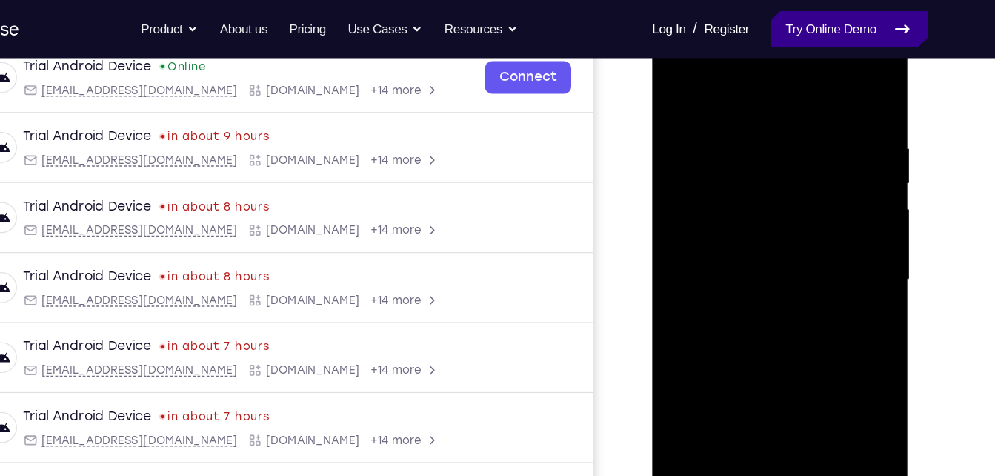
click at [804, 28] on link "Try Online Demo" at bounding box center [847, 24] width 127 height 30
click at [802, 23] on link "Try Online Demo" at bounding box center [847, 24] width 127 height 30
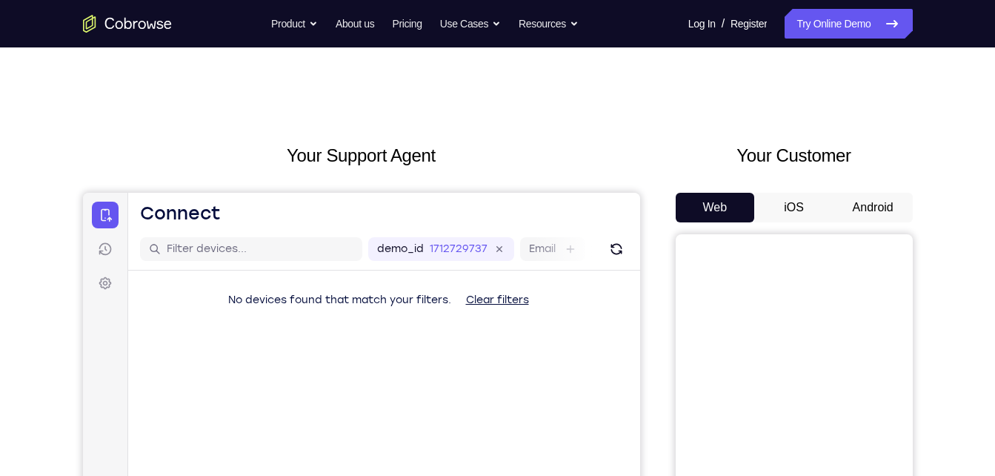
click at [850, 196] on button "Android" at bounding box center [872, 208] width 79 height 30
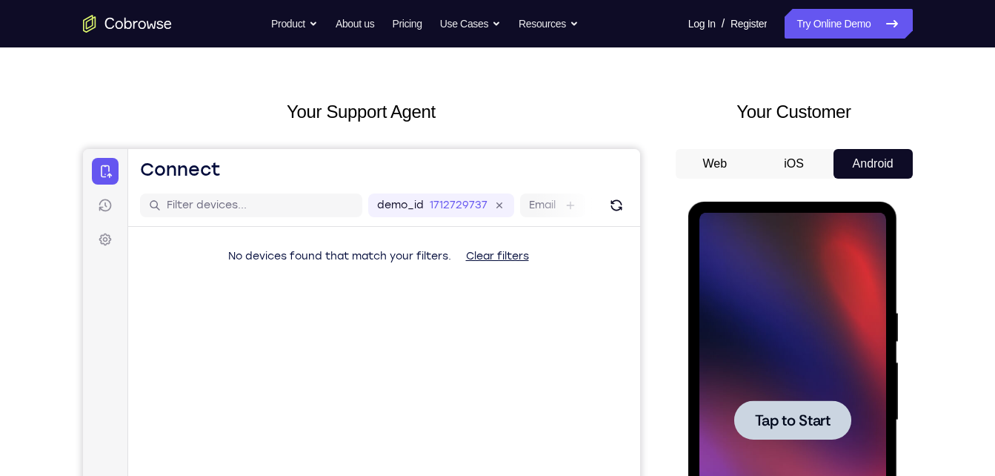
click at [736, 255] on div at bounding box center [792, 420] width 187 height 415
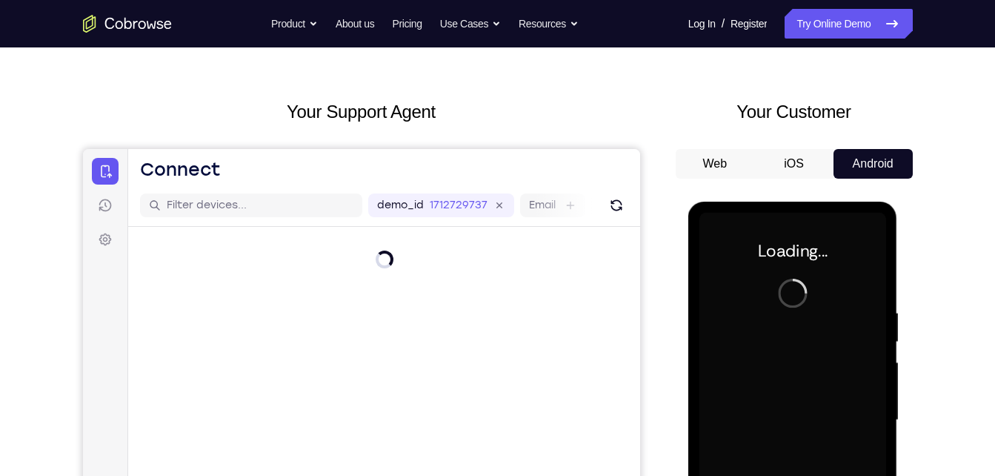
click at [628, 208] on div "demo_id 1712729737 1712729737 Email User ID Device ID Device name" at bounding box center [383, 205] width 512 height 42
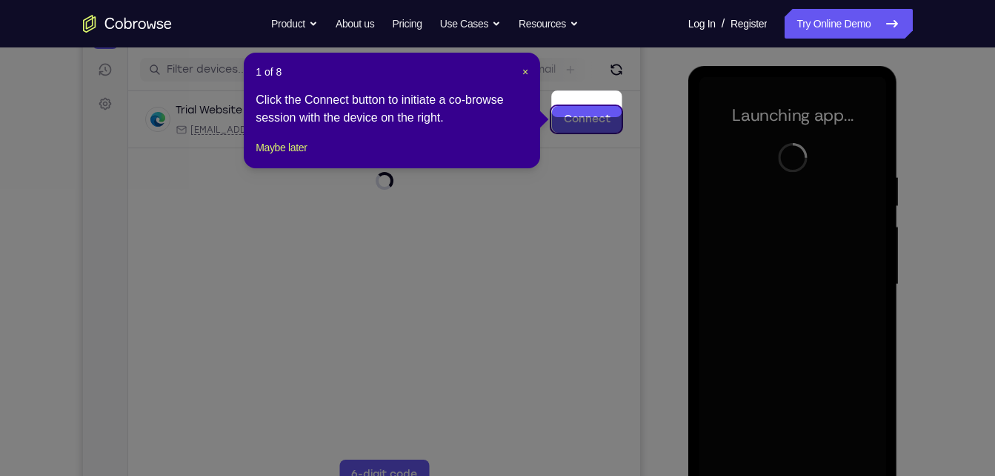
scroll to position [178, 0]
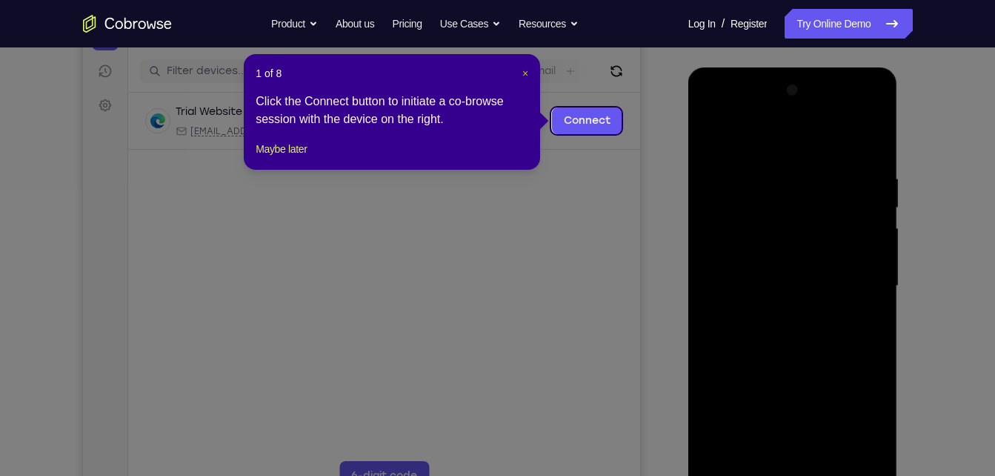
click at [522, 75] on span "×" at bounding box center [525, 73] width 6 height 12
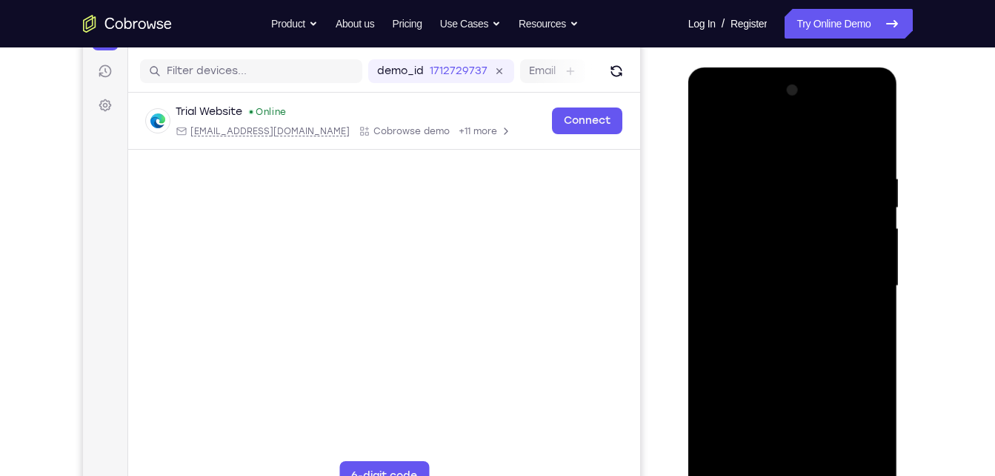
scroll to position [216, 0]
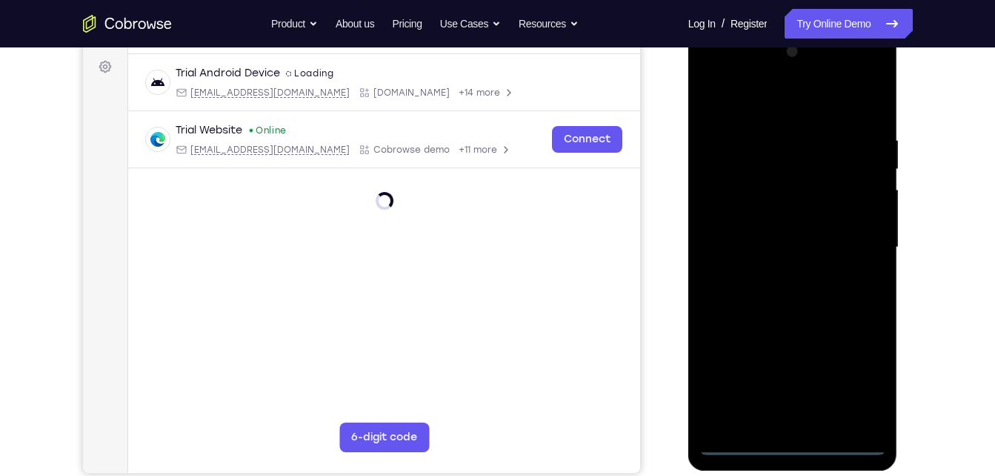
click at [793, 446] on div at bounding box center [792, 247] width 187 height 415
click at [867, 372] on div at bounding box center [792, 247] width 187 height 415
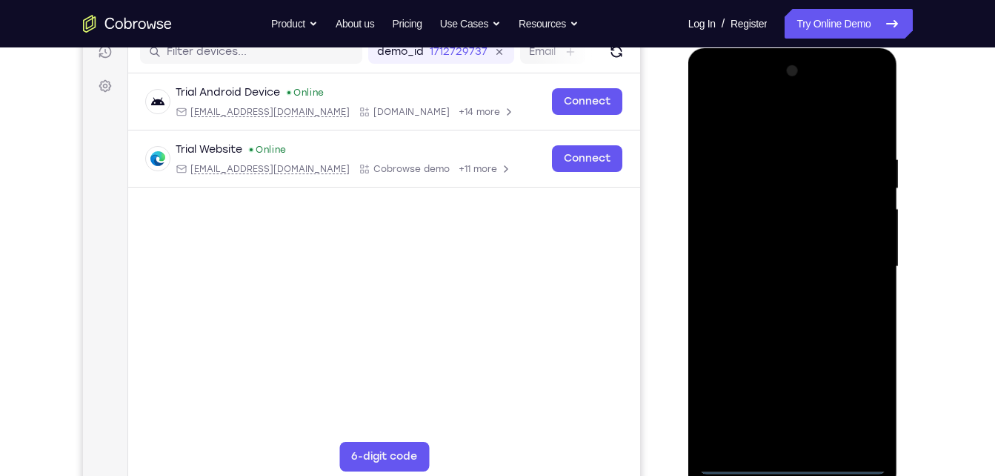
scroll to position [196, 0]
click at [773, 133] on div at bounding box center [792, 267] width 187 height 415
click at [860, 267] on div at bounding box center [792, 267] width 187 height 415
click at [773, 298] on div at bounding box center [792, 267] width 187 height 415
click at [773, 257] on div at bounding box center [792, 267] width 187 height 415
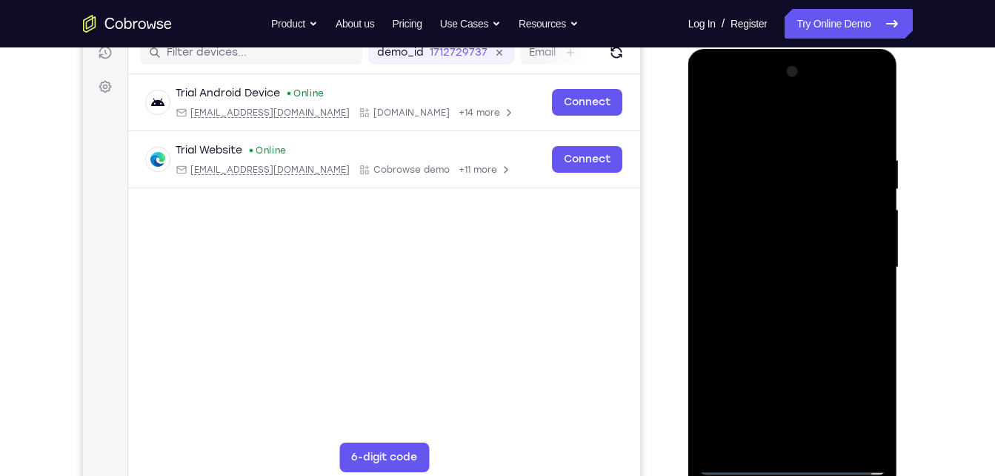
click at [755, 234] on div at bounding box center [792, 267] width 187 height 415
click at [750, 270] on div at bounding box center [792, 267] width 187 height 415
click at [747, 317] on div at bounding box center [792, 267] width 187 height 415
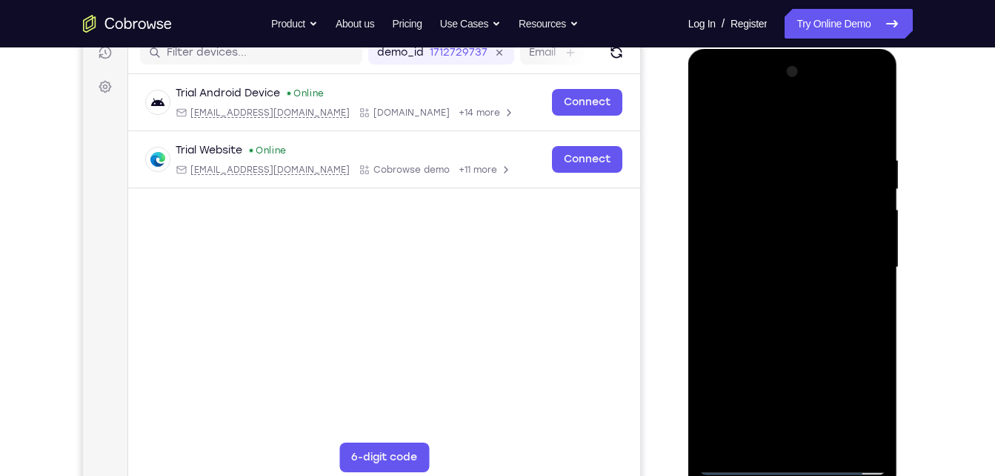
click at [801, 327] on div at bounding box center [792, 267] width 187 height 415
click at [869, 436] on div at bounding box center [792, 267] width 187 height 415
click at [833, 445] on div at bounding box center [792, 267] width 187 height 415
click at [786, 345] on div at bounding box center [792, 267] width 187 height 415
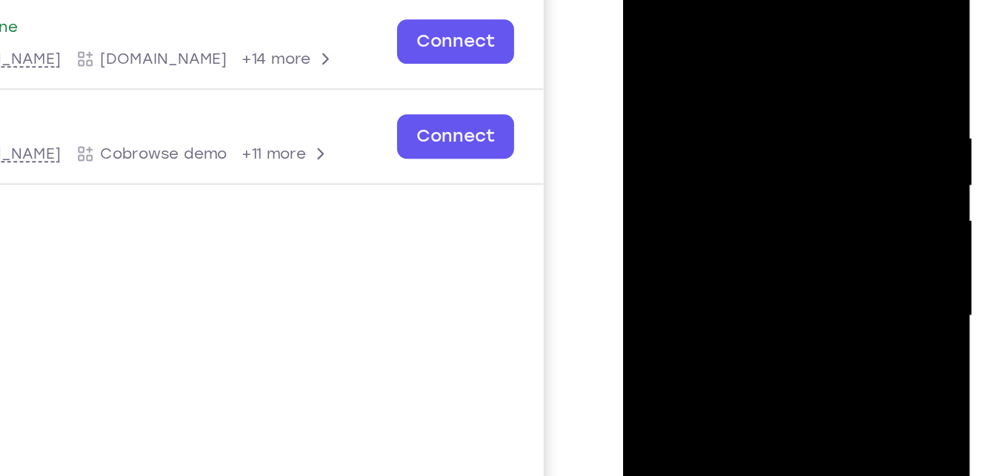
click at [811, 93] on div at bounding box center [727, 171] width 187 height 415
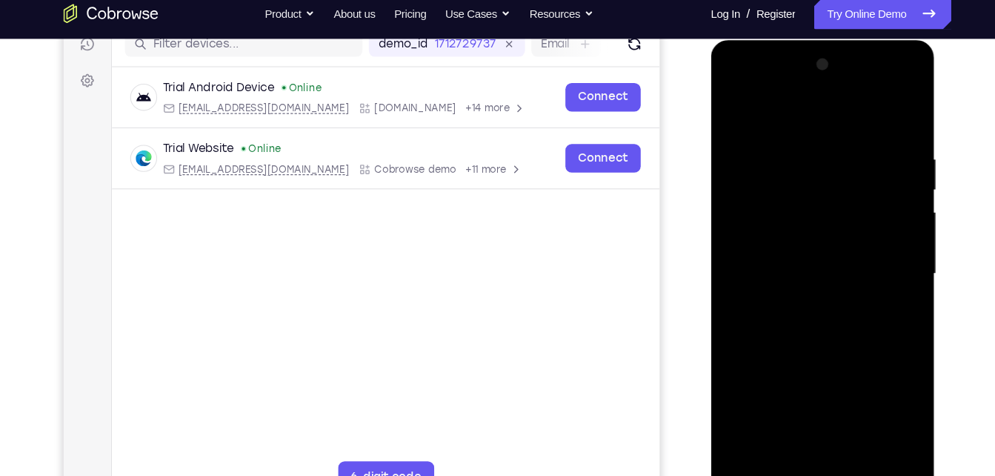
click at [727, 176] on div at bounding box center [815, 258] width 187 height 415
click at [736, 107] on div at bounding box center [815, 258] width 187 height 415
drag, startPoint x: 871, startPoint y: 135, endPoint x: 750, endPoint y: 150, distance: 121.7
click at [750, 150] on div at bounding box center [815, 258] width 187 height 415
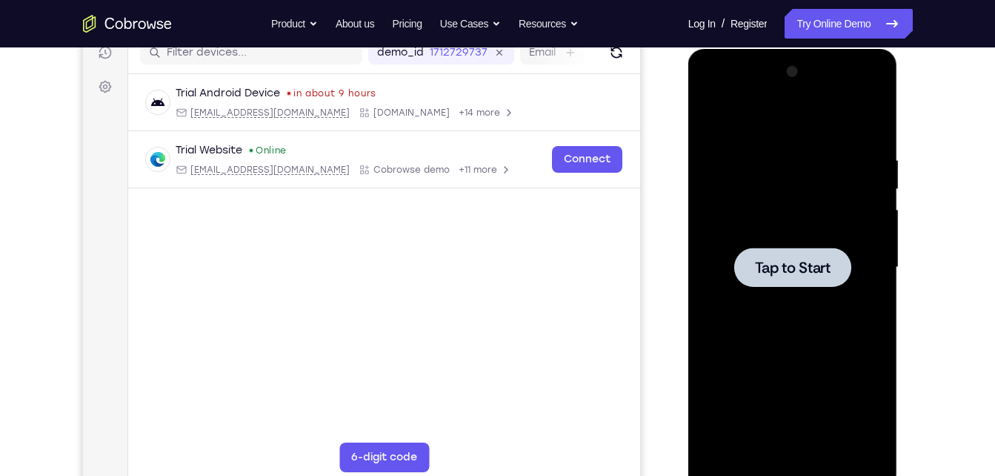
click at [731, 205] on div at bounding box center [792, 267] width 187 height 415
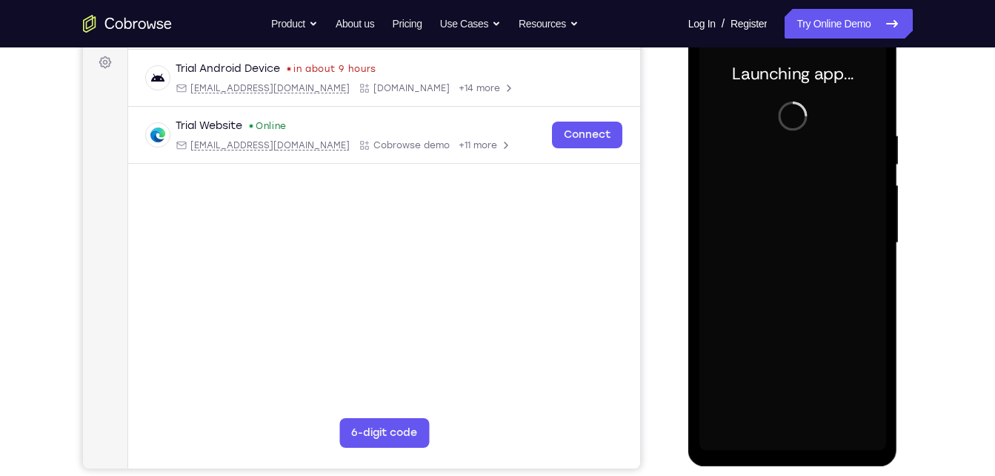
scroll to position [221, 0]
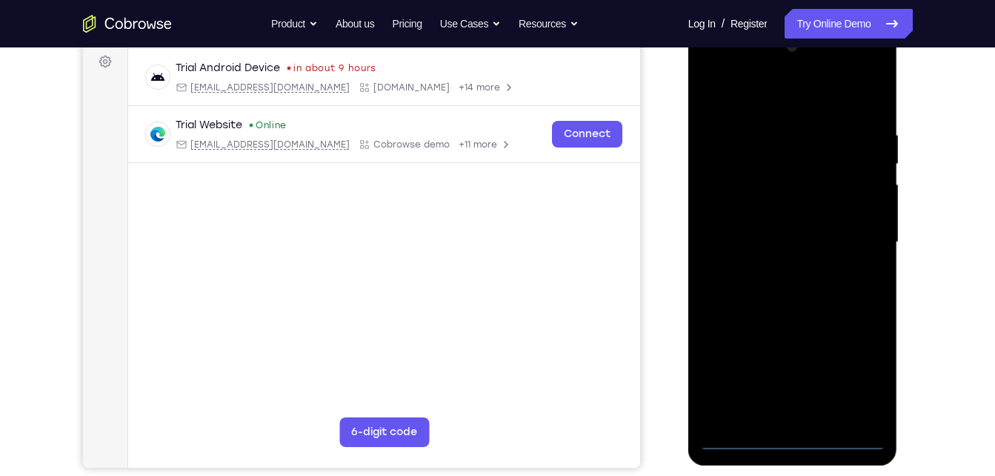
click at [802, 442] on div at bounding box center [792, 242] width 187 height 415
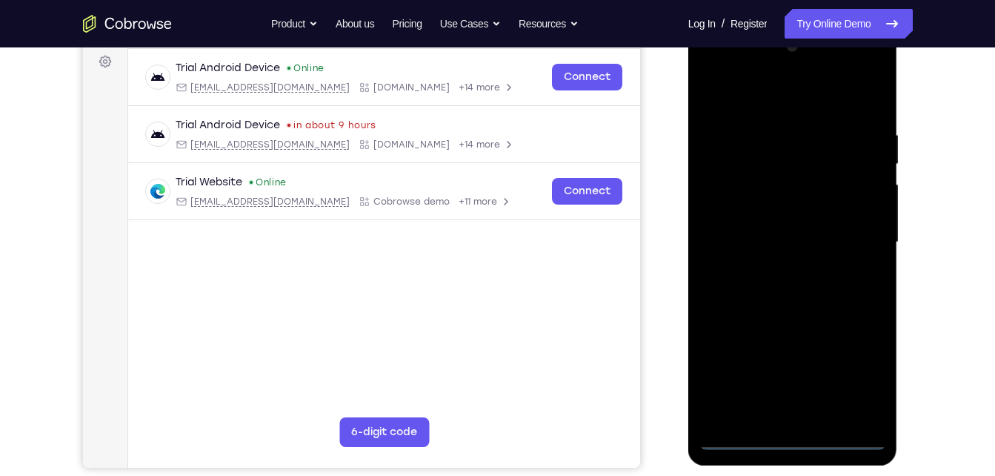
click at [848, 374] on div at bounding box center [792, 242] width 187 height 415
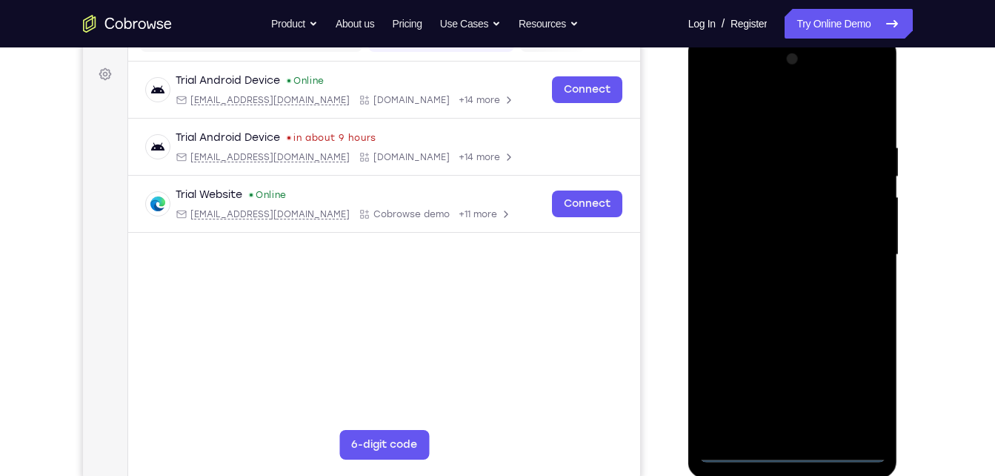
scroll to position [208, 0]
click at [748, 119] on div at bounding box center [792, 255] width 187 height 415
click at [857, 259] on div at bounding box center [792, 255] width 187 height 415
click at [779, 287] on div at bounding box center [792, 255] width 187 height 415
click at [776, 247] on div at bounding box center [792, 255] width 187 height 415
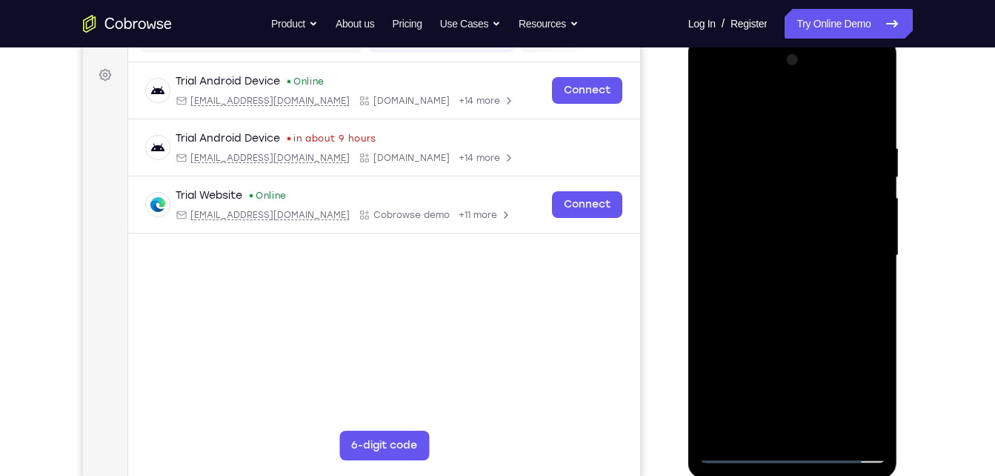
click at [768, 261] on div at bounding box center [792, 255] width 187 height 415
click at [754, 295] on div at bounding box center [792, 255] width 187 height 415
click at [751, 302] on div at bounding box center [792, 255] width 187 height 415
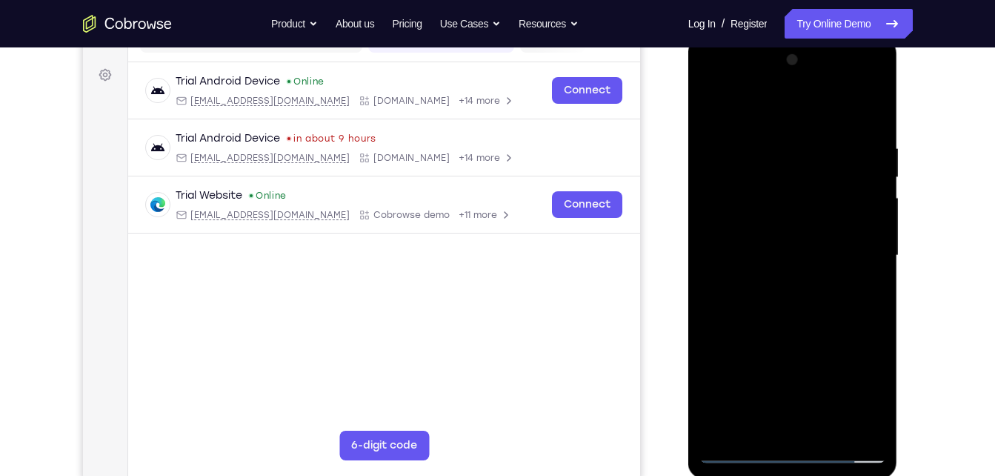
click at [770, 317] on div at bounding box center [792, 255] width 187 height 415
click at [874, 424] on div at bounding box center [792, 255] width 187 height 415
click at [875, 413] on div at bounding box center [792, 255] width 187 height 415
click at [766, 152] on div at bounding box center [792, 255] width 187 height 415
click at [850, 429] on div at bounding box center [792, 255] width 187 height 415
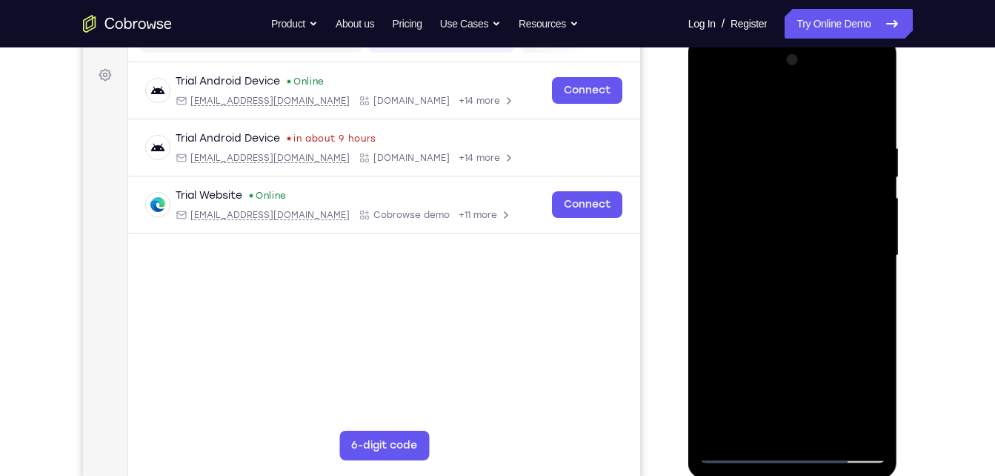
click at [862, 104] on div at bounding box center [792, 255] width 187 height 415
drag, startPoint x: 844, startPoint y: 134, endPoint x: 706, endPoint y: 147, distance: 139.1
click at [706, 147] on div at bounding box center [792, 255] width 187 height 415
click at [736, 127] on div at bounding box center [792, 255] width 187 height 415
click at [866, 113] on div at bounding box center [792, 255] width 187 height 415
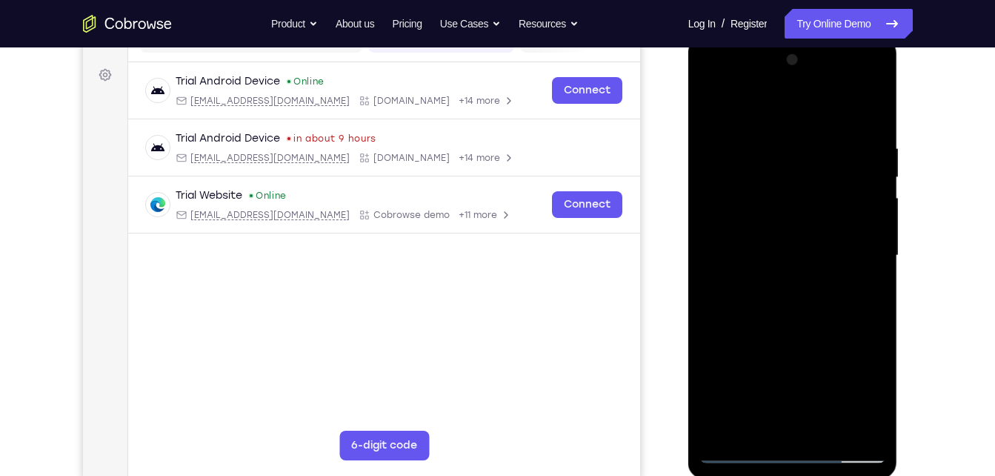
drag, startPoint x: 844, startPoint y: 132, endPoint x: 744, endPoint y: 133, distance: 99.3
click at [744, 133] on div at bounding box center [792, 255] width 187 height 415
click at [771, 122] on div at bounding box center [792, 255] width 187 height 415
click at [858, 431] on div at bounding box center [792, 255] width 187 height 415
click at [862, 115] on div at bounding box center [792, 255] width 187 height 415
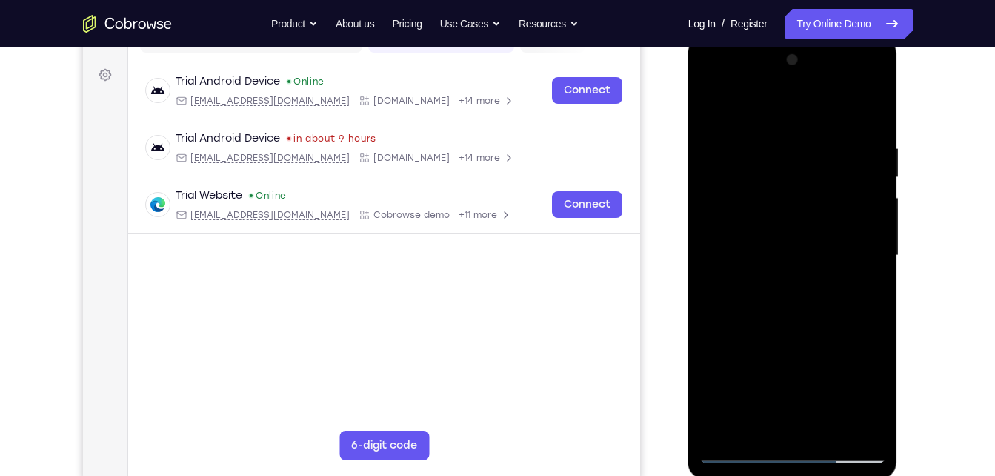
drag, startPoint x: 864, startPoint y: 130, endPoint x: 700, endPoint y: 136, distance: 164.6
click at [700, 136] on div at bounding box center [792, 255] width 187 height 415
drag, startPoint x: 827, startPoint y: 147, endPoint x: 682, endPoint y: 148, distance: 145.2
click at [688, 148] on html "Online web based iOS Simulators and Android Emulators. Run iPhone, iPad, Mobile…" at bounding box center [793, 259] width 211 height 444
click at [825, 427] on div at bounding box center [792, 255] width 187 height 415
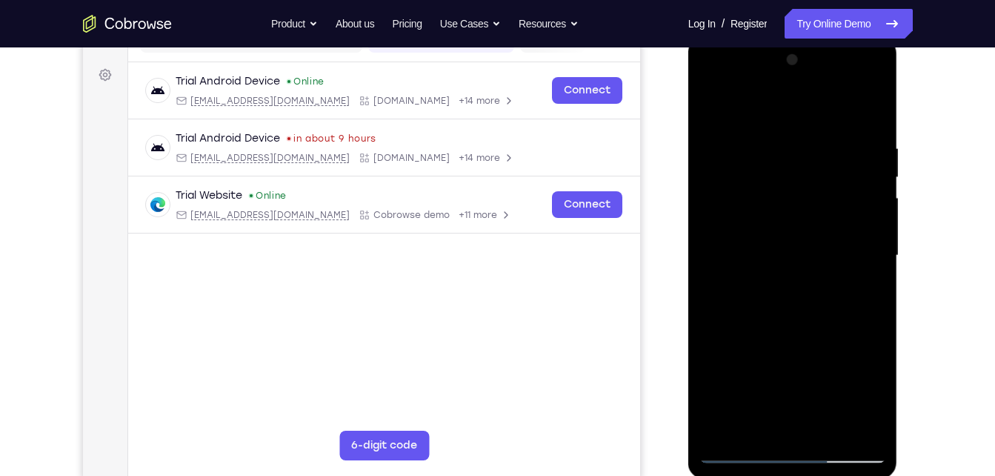
click at [793, 330] on div at bounding box center [792, 255] width 187 height 415
drag, startPoint x: 714, startPoint y: 105, endPoint x: 1210, endPoint y: 155, distance: 498.8
click at [714, 105] on div at bounding box center [792, 255] width 187 height 415
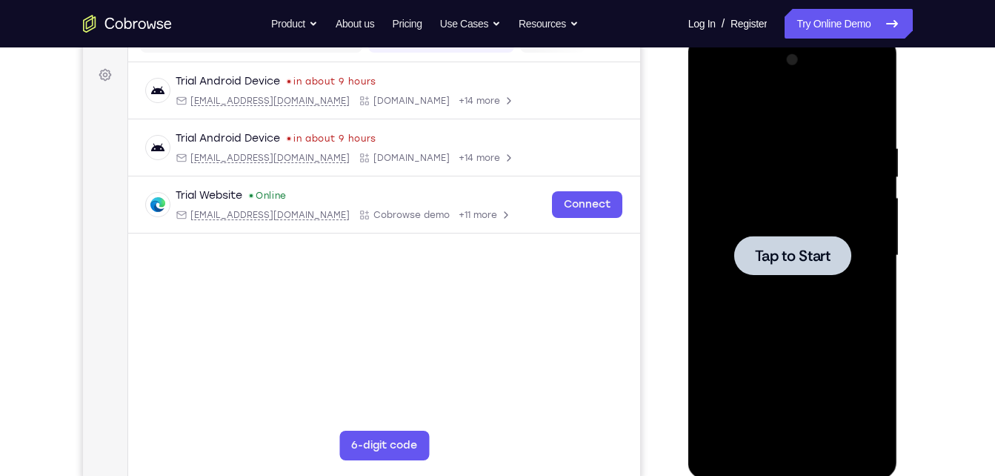
click at [768, 133] on div at bounding box center [792, 255] width 187 height 415
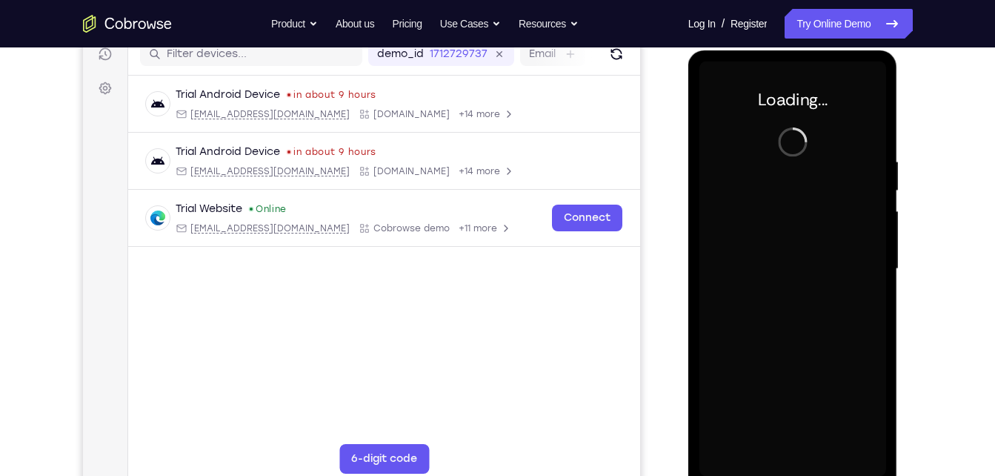
scroll to position [194, 0]
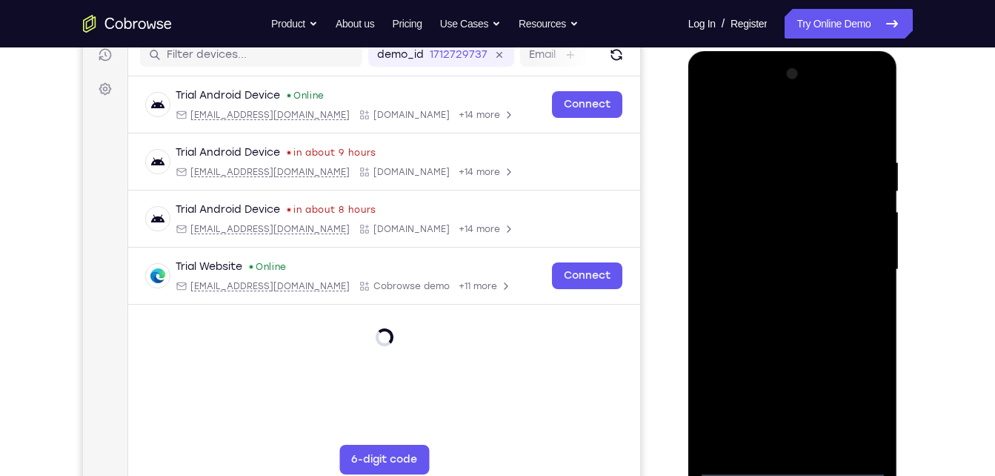
click at [787, 463] on div at bounding box center [792, 269] width 187 height 415
click at [861, 384] on div at bounding box center [792, 269] width 187 height 415
click at [856, 398] on div at bounding box center [792, 269] width 187 height 415
click at [771, 132] on div at bounding box center [792, 269] width 187 height 415
click at [736, 235] on div at bounding box center [792, 269] width 187 height 415
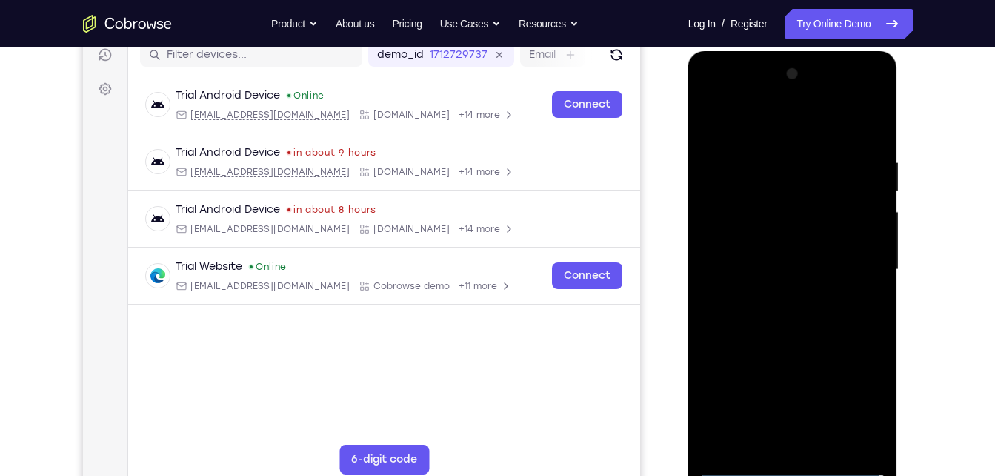
click at [788, 269] on div at bounding box center [792, 269] width 187 height 415
click at [779, 253] on div at bounding box center [792, 269] width 187 height 415
click at [772, 292] on div at bounding box center [792, 269] width 187 height 415
drag, startPoint x: 753, startPoint y: 339, endPoint x: 762, endPoint y: 291, distance: 48.8
click at [762, 291] on div at bounding box center [792, 269] width 187 height 415
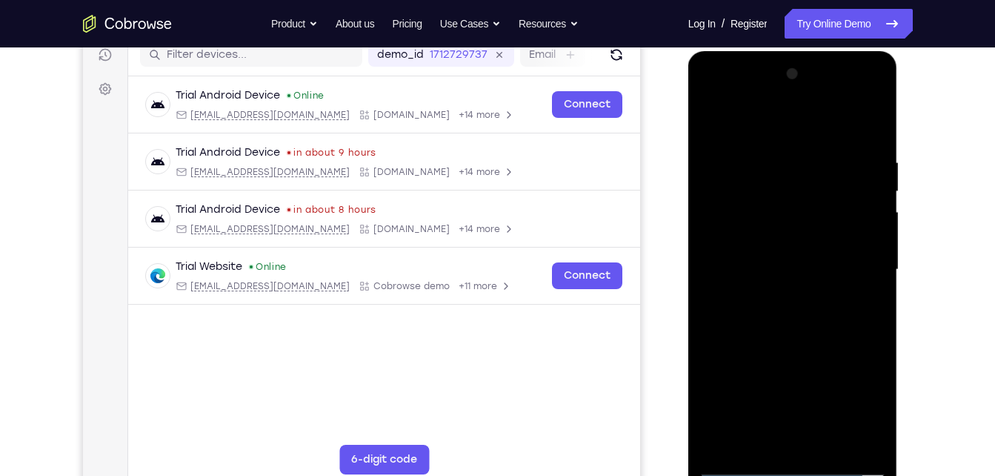
click at [804, 436] on div at bounding box center [792, 269] width 187 height 415
click at [746, 142] on div at bounding box center [792, 269] width 187 height 415
click at [842, 121] on div at bounding box center [792, 269] width 187 height 415
click at [714, 119] on div at bounding box center [792, 269] width 187 height 415
click at [753, 141] on div at bounding box center [792, 269] width 187 height 415
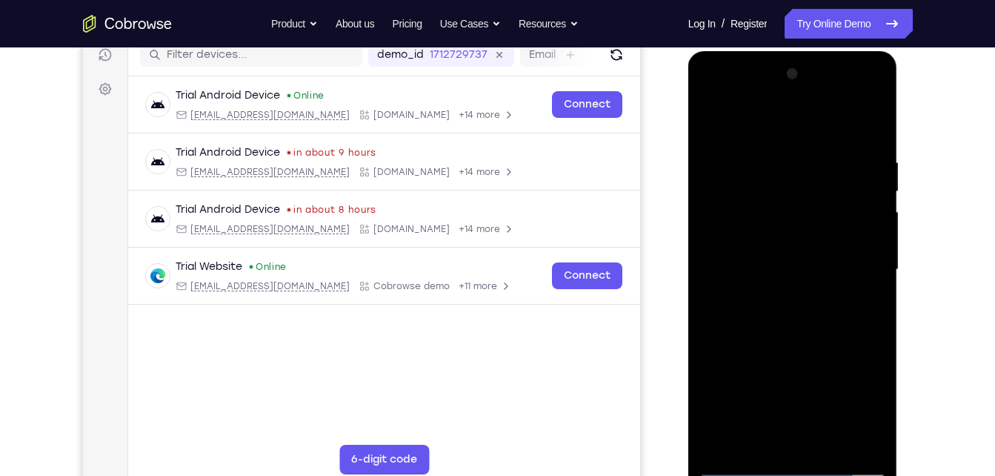
drag, startPoint x: 817, startPoint y: 160, endPoint x: 859, endPoint y: 388, distance: 231.9
click at [859, 388] on div at bounding box center [792, 269] width 187 height 415
click at [733, 170] on div at bounding box center [792, 269] width 187 height 415
drag, startPoint x: 879, startPoint y: 366, endPoint x: 873, endPoint y: 204, distance: 161.6
click at [873, 204] on div at bounding box center [792, 269] width 187 height 415
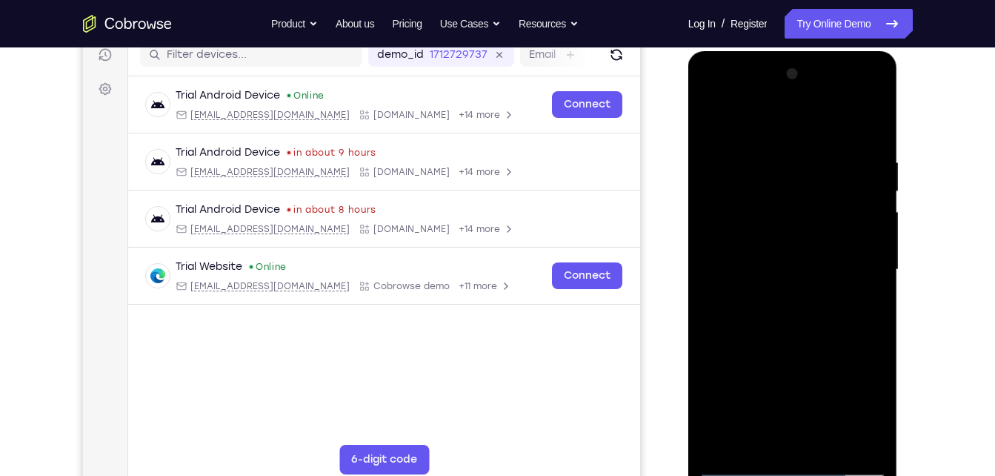
drag, startPoint x: 867, startPoint y: 344, endPoint x: 864, endPoint y: 185, distance: 159.3
click at [864, 185] on div at bounding box center [792, 269] width 187 height 415
drag, startPoint x: 860, startPoint y: 364, endPoint x: 865, endPoint y: 187, distance: 176.4
click at [865, 187] on div at bounding box center [792, 269] width 187 height 415
drag, startPoint x: 864, startPoint y: 371, endPoint x: 867, endPoint y: 187, distance: 184.5
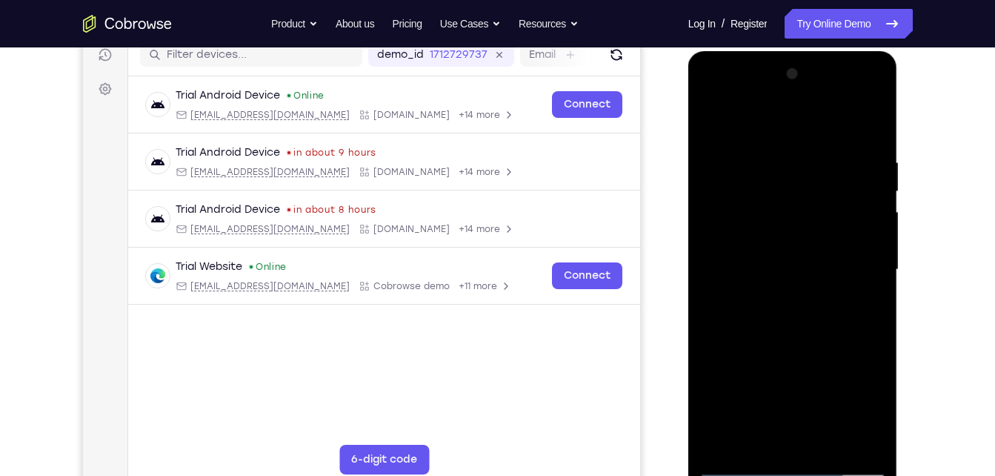
click at [867, 187] on div at bounding box center [792, 269] width 187 height 415
drag, startPoint x: 862, startPoint y: 318, endPoint x: 876, endPoint y: 151, distance: 167.2
click at [876, 151] on div at bounding box center [792, 269] width 187 height 415
drag, startPoint x: 851, startPoint y: 350, endPoint x: 864, endPoint y: 184, distance: 165.7
click at [864, 184] on div at bounding box center [792, 269] width 187 height 415
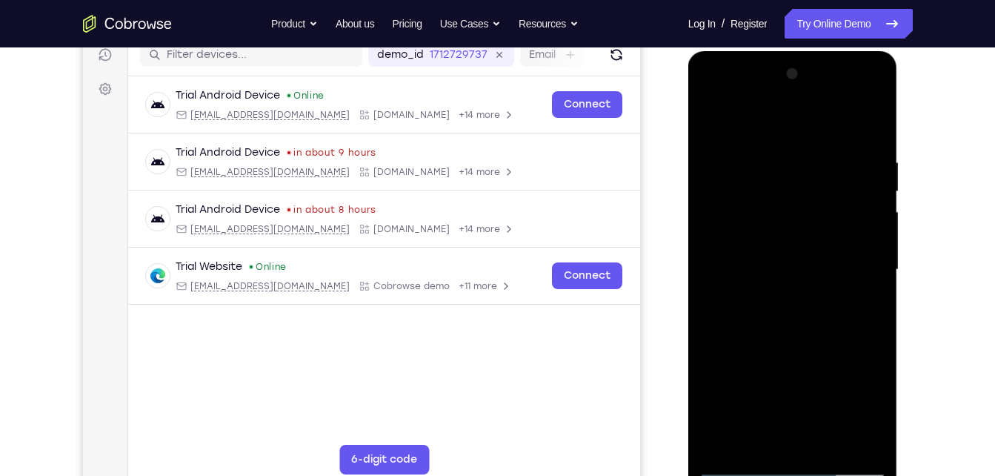
drag, startPoint x: 860, startPoint y: 339, endPoint x: 848, endPoint y: 131, distance: 207.8
click at [848, 131] on div at bounding box center [792, 269] width 187 height 415
drag, startPoint x: 857, startPoint y: 333, endPoint x: 862, endPoint y: 135, distance: 197.9
click at [862, 135] on div at bounding box center [792, 269] width 187 height 415
drag, startPoint x: 850, startPoint y: 329, endPoint x: 873, endPoint y: 136, distance: 194.7
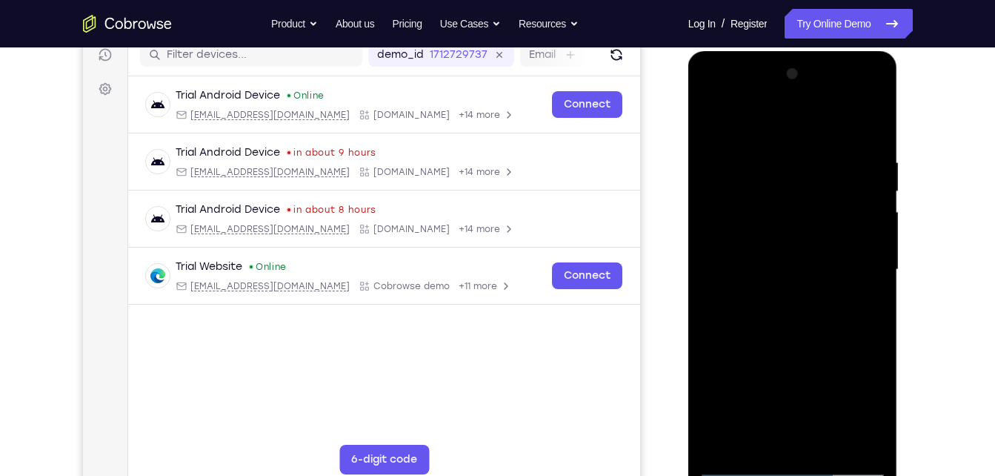
click at [873, 136] on div at bounding box center [792, 269] width 187 height 415
drag, startPoint x: 866, startPoint y: 343, endPoint x: 871, endPoint y: 140, distance: 203.0
click at [871, 140] on div at bounding box center [792, 269] width 187 height 415
drag, startPoint x: 863, startPoint y: 340, endPoint x: 878, endPoint y: 104, distance: 236.0
click at [878, 104] on div at bounding box center [792, 269] width 187 height 415
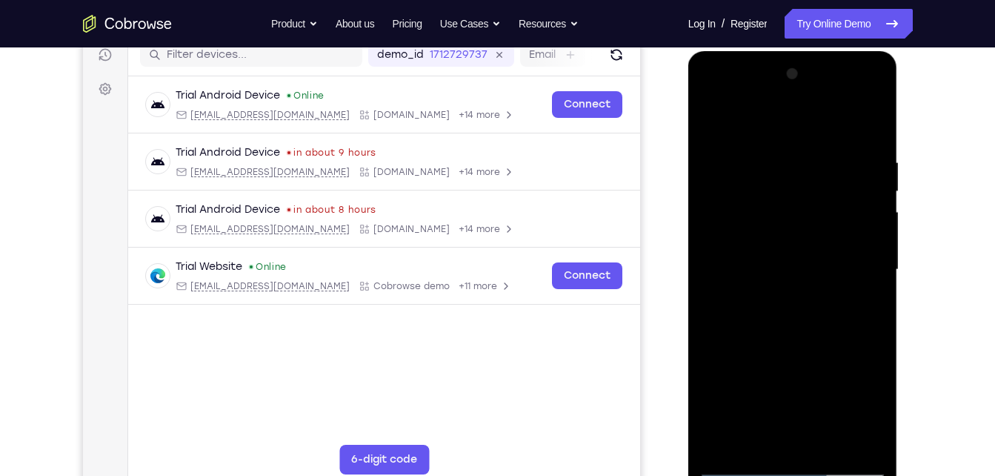
drag, startPoint x: 870, startPoint y: 353, endPoint x: 896, endPoint y: 98, distance: 256.1
click at [896, 98] on div at bounding box center [793, 272] width 210 height 442
drag, startPoint x: 862, startPoint y: 379, endPoint x: 892, endPoint y: 150, distance: 230.8
click at [892, 150] on div at bounding box center [793, 272] width 210 height 442
drag, startPoint x: 859, startPoint y: 364, endPoint x: 873, endPoint y: 227, distance: 137.8
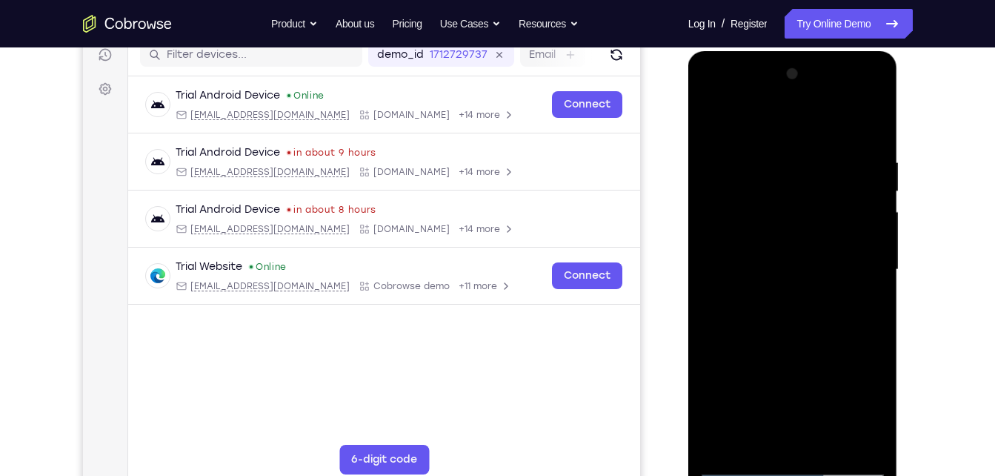
click at [873, 227] on div at bounding box center [792, 269] width 187 height 415
drag, startPoint x: 864, startPoint y: 378, endPoint x: 869, endPoint y: 199, distance: 178.6
click at [869, 199] on div at bounding box center [792, 269] width 187 height 415
click at [702, 120] on div at bounding box center [792, 269] width 187 height 415
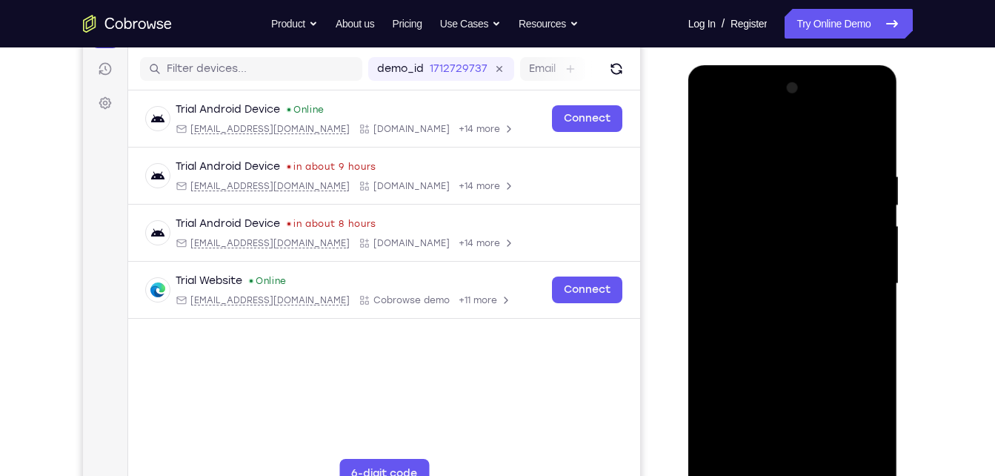
scroll to position [179, 0]
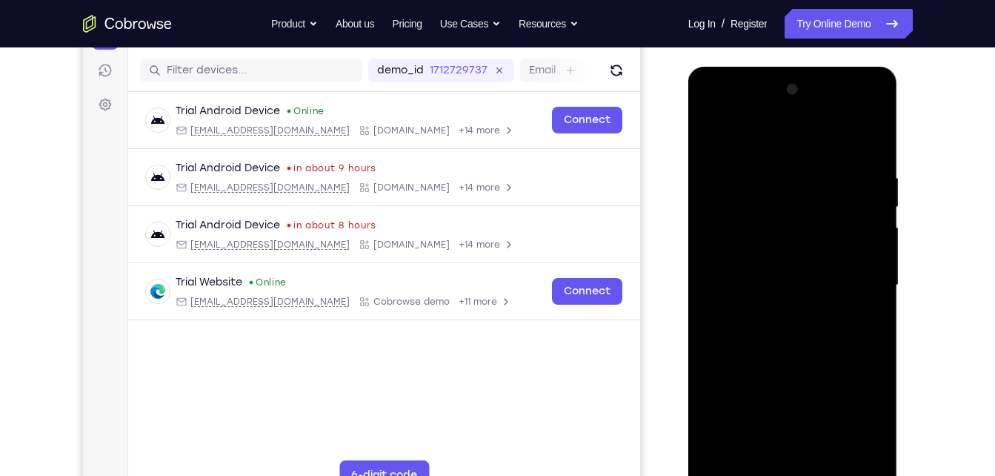
click at [710, 133] on div at bounding box center [792, 285] width 187 height 415
drag, startPoint x: 815, startPoint y: 208, endPoint x: 684, endPoint y: 224, distance: 132.1
click at [688, 224] on html "Online web based iOS Simulators and Android Emulators. Run iPhone, iPad, Mobile…" at bounding box center [793, 289] width 211 height 444
drag, startPoint x: 750, startPoint y: 269, endPoint x: 859, endPoint y: 264, distance: 108.3
click at [859, 264] on div at bounding box center [792, 285] width 187 height 415
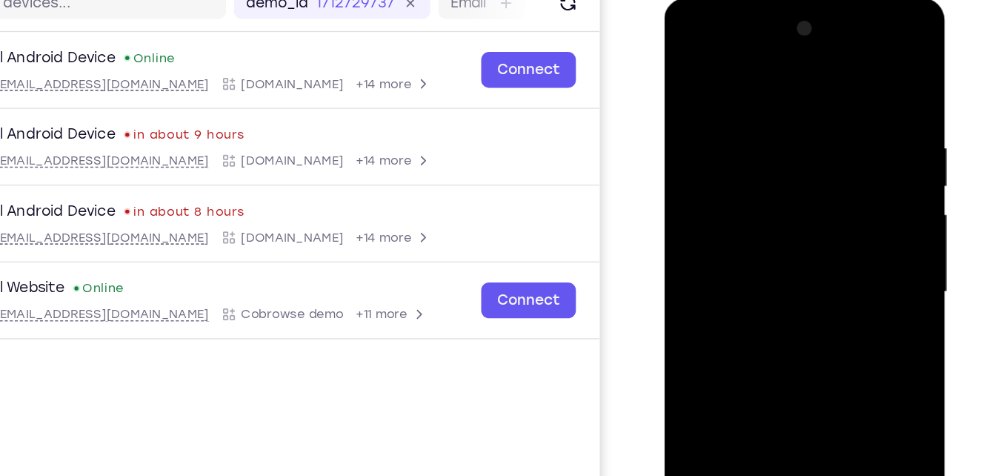
drag, startPoint x: 815, startPoint y: 190, endPoint x: 691, endPoint y: 190, distance: 123.7
click at [691, 190] on div at bounding box center [769, 217] width 187 height 415
drag, startPoint x: 816, startPoint y: 180, endPoint x: 770, endPoint y: 187, distance: 45.8
click at [770, 187] on div at bounding box center [769, 217] width 187 height 415
click at [727, 186] on div at bounding box center [769, 217] width 187 height 415
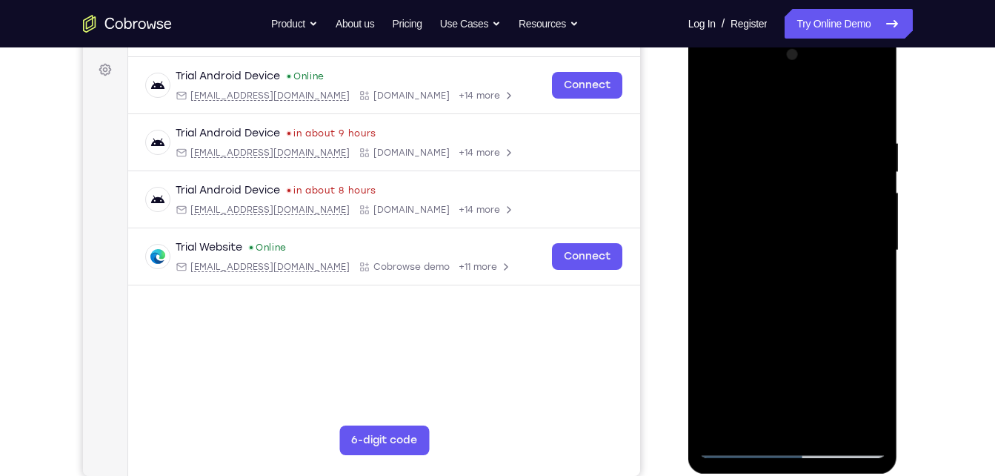
scroll to position [190, 0]
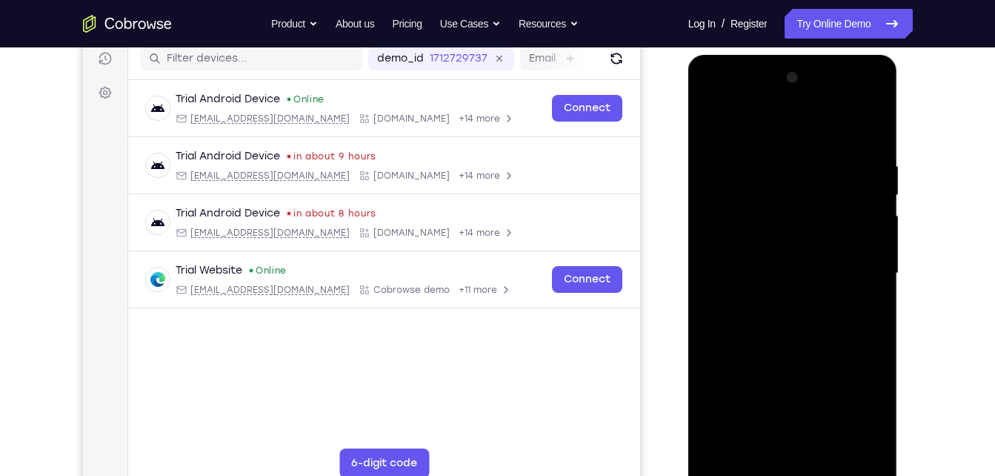
click at [873, 130] on div at bounding box center [792, 273] width 187 height 415
drag, startPoint x: 869, startPoint y: 220, endPoint x: 685, endPoint y: 210, distance: 184.0
click at [688, 210] on html "Online web based iOS Simulators and Android Emulators. Run iPhone, iPad, Mobile…" at bounding box center [793, 277] width 211 height 444
drag, startPoint x: 818, startPoint y: 219, endPoint x: 650, endPoint y: 216, distance: 167.4
click at [688, 216] on html "Online web based iOS Simulators and Android Emulators. Run iPhone, iPad, Mobile…" at bounding box center [793, 277] width 211 height 444
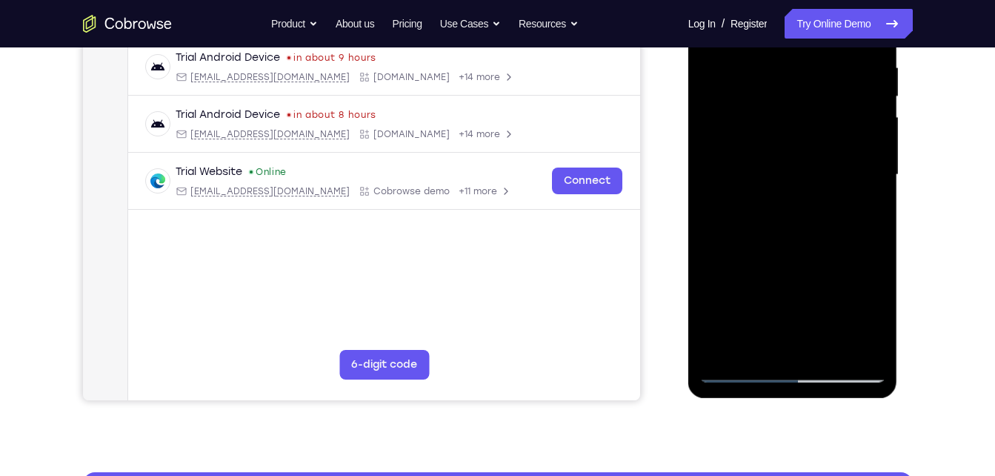
scroll to position [295, 0]
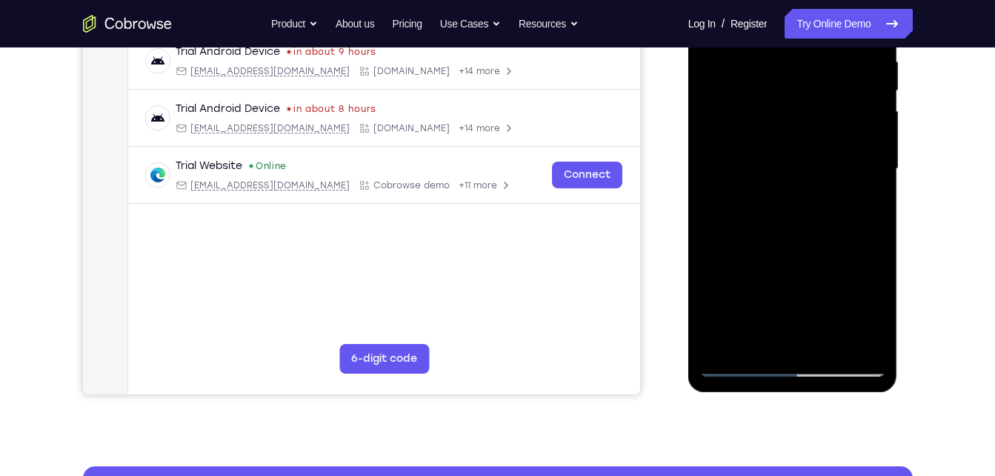
drag, startPoint x: 754, startPoint y: 157, endPoint x: 764, endPoint y: 59, distance: 98.3
click at [764, 59] on div at bounding box center [792, 168] width 187 height 415
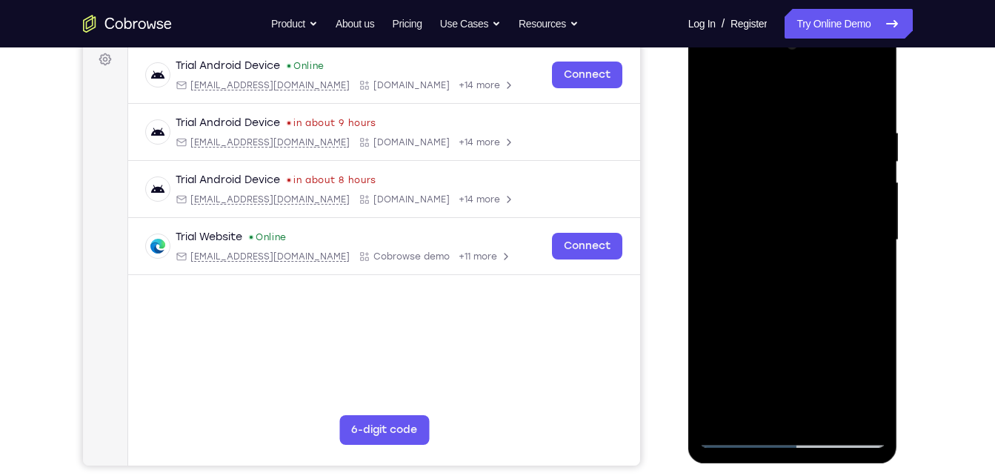
scroll to position [223, 0]
drag, startPoint x: 797, startPoint y: 278, endPoint x: 828, endPoint y: 87, distance: 192.9
click at [828, 87] on div at bounding box center [792, 240] width 187 height 415
click at [771, 264] on div at bounding box center [792, 240] width 187 height 415
click at [707, 93] on div at bounding box center [792, 240] width 187 height 415
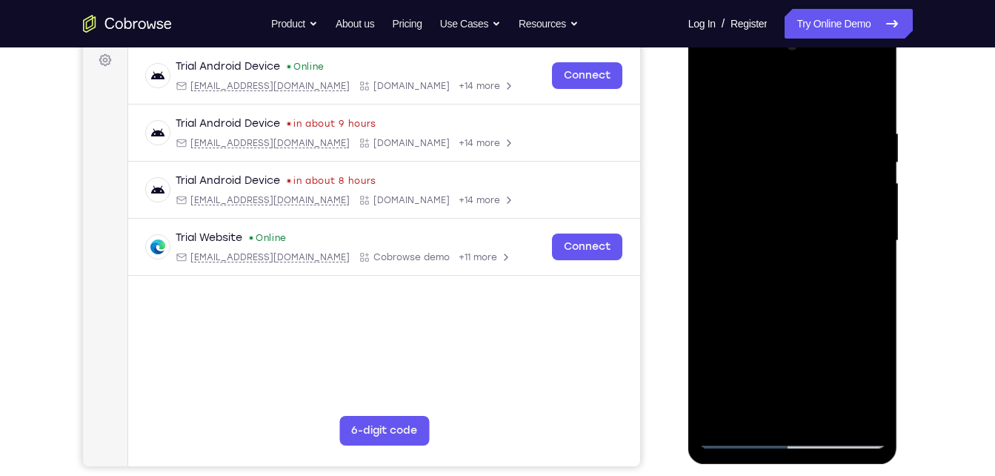
drag, startPoint x: 863, startPoint y: 233, endPoint x: 696, endPoint y: 216, distance: 167.6
click at [696, 216] on div at bounding box center [793, 243] width 210 height 442
drag, startPoint x: 810, startPoint y: 185, endPoint x: 783, endPoint y: 37, distance: 150.5
click at [783, 37] on div at bounding box center [792, 240] width 187 height 415
drag, startPoint x: 810, startPoint y: 270, endPoint x: 785, endPoint y: 130, distance: 141.4
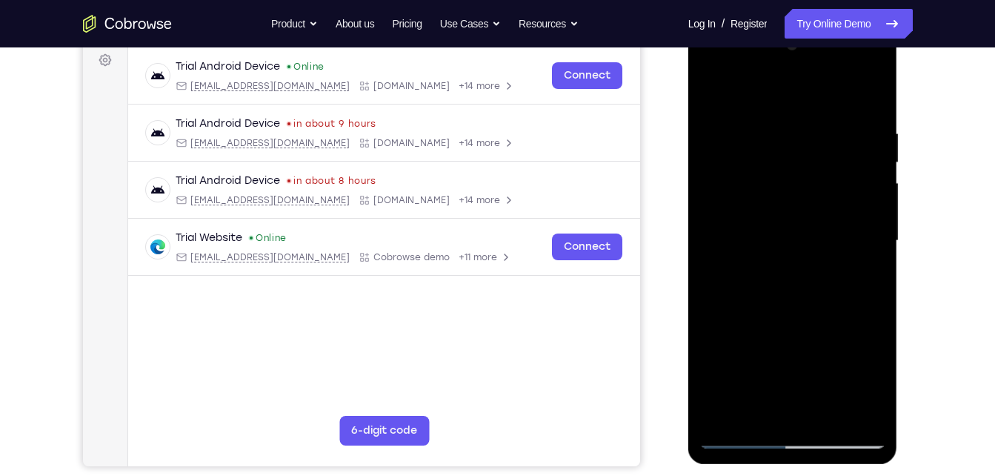
click at [785, 130] on div at bounding box center [792, 240] width 187 height 415
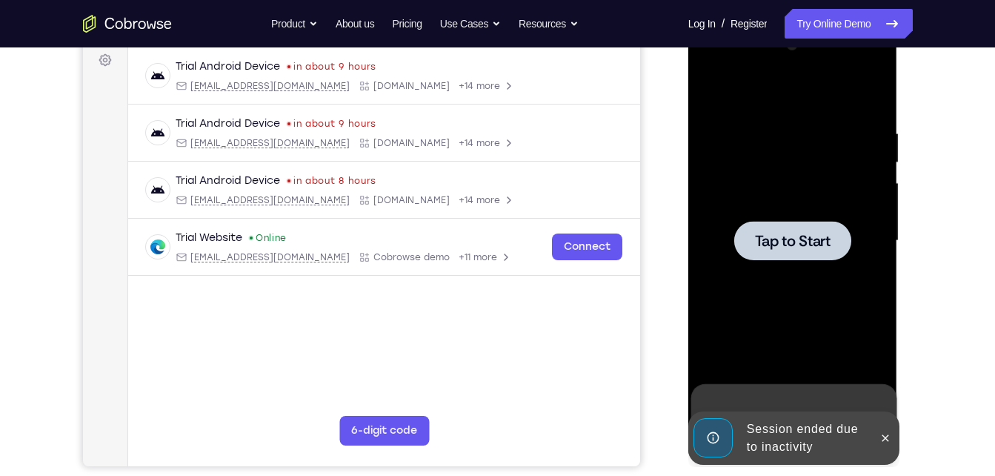
click at [834, 152] on div at bounding box center [792, 240] width 187 height 415
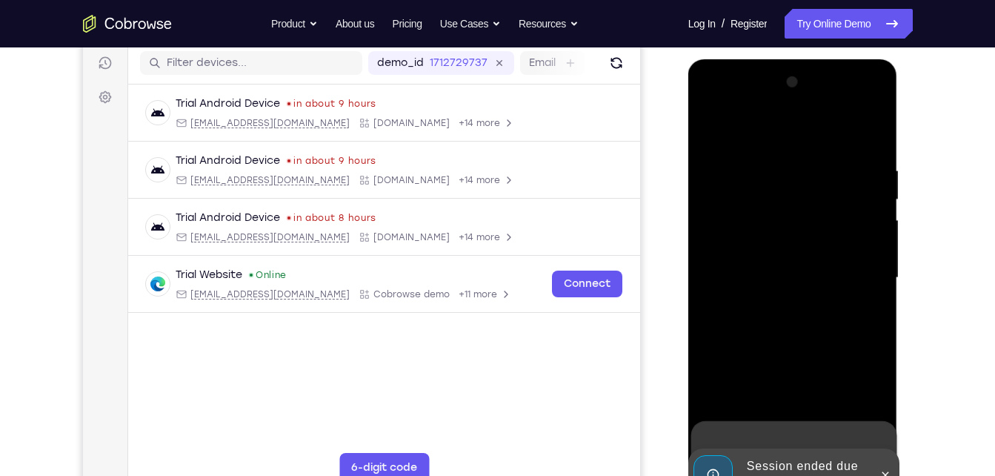
scroll to position [224, 0]
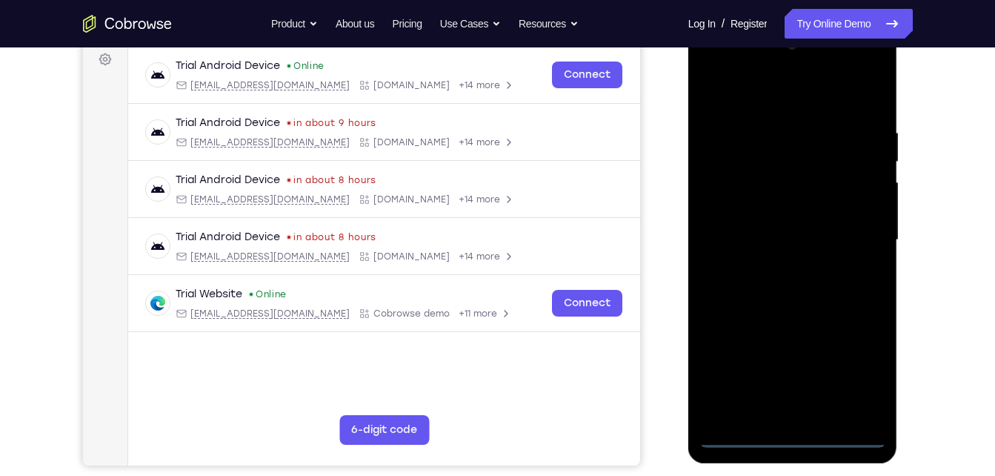
click at [793, 439] on div at bounding box center [792, 240] width 187 height 415
click at [850, 378] on div at bounding box center [792, 240] width 187 height 415
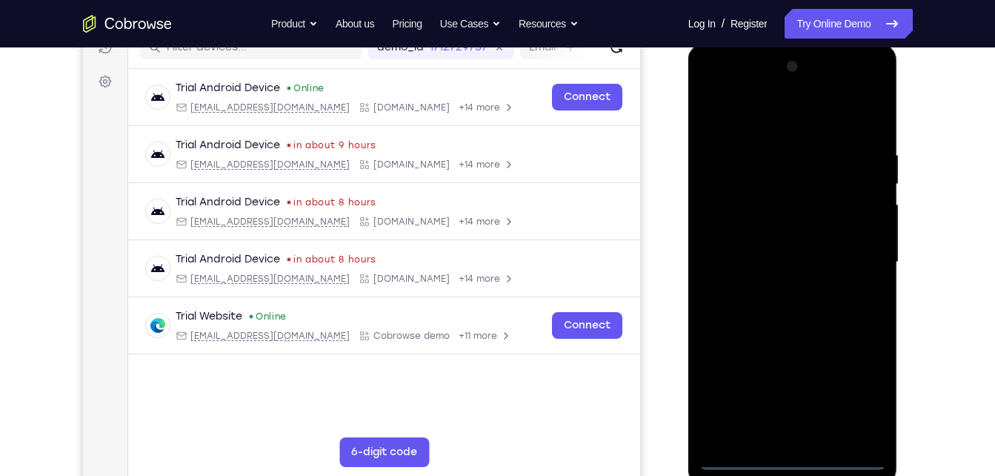
scroll to position [201, 0]
click at [766, 123] on div at bounding box center [792, 263] width 187 height 415
click at [733, 215] on div at bounding box center [792, 263] width 187 height 415
click at [742, 265] on div at bounding box center [792, 263] width 187 height 415
click at [750, 244] on div at bounding box center [792, 263] width 187 height 415
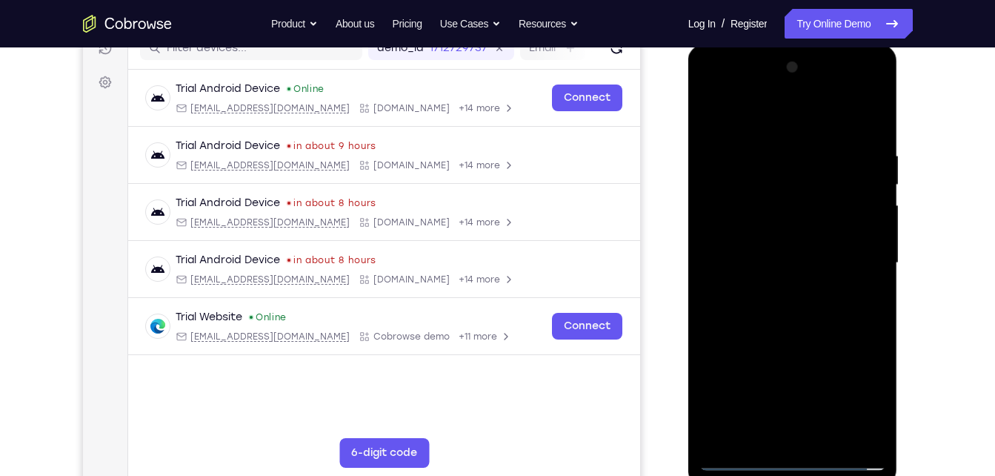
click at [752, 276] on div at bounding box center [792, 263] width 187 height 415
drag, startPoint x: 747, startPoint y: 346, endPoint x: 764, endPoint y: 213, distance: 134.4
click at [764, 213] on div at bounding box center [792, 263] width 187 height 415
click at [781, 430] on div at bounding box center [792, 263] width 187 height 415
drag, startPoint x: 807, startPoint y: 361, endPoint x: 829, endPoint y: 191, distance: 171.7
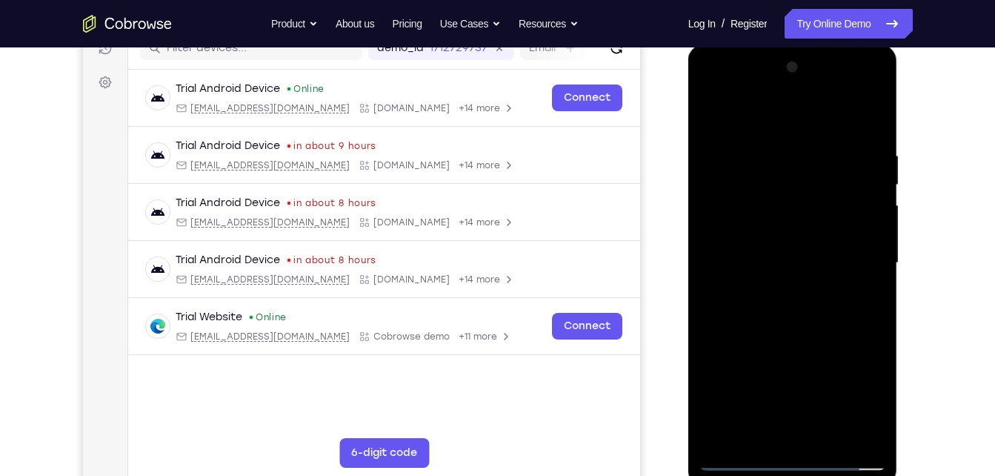
click at [829, 191] on div at bounding box center [792, 263] width 187 height 415
drag, startPoint x: 829, startPoint y: 191, endPoint x: 824, endPoint y: 273, distance: 82.3
click at [824, 273] on div at bounding box center [792, 263] width 187 height 415
drag, startPoint x: 800, startPoint y: 316, endPoint x: 862, endPoint y: 140, distance: 186.0
click at [862, 140] on div at bounding box center [792, 263] width 187 height 415
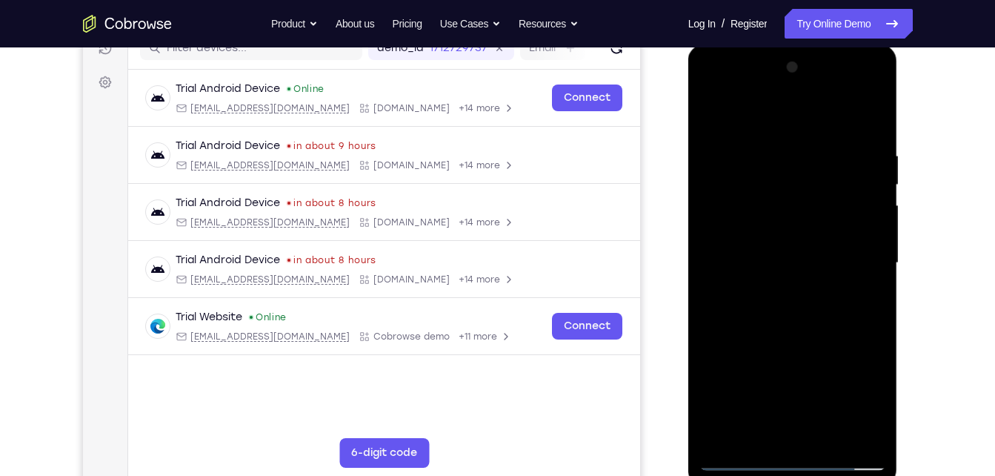
drag, startPoint x: 807, startPoint y: 178, endPoint x: 830, endPoint y: 56, distance: 124.4
click at [830, 56] on div at bounding box center [792, 263] width 187 height 415
drag, startPoint x: 839, startPoint y: 218, endPoint x: 727, endPoint y: 230, distance: 111.8
click at [727, 230] on div at bounding box center [792, 263] width 187 height 415
drag, startPoint x: 727, startPoint y: 230, endPoint x: 852, endPoint y: 216, distance: 125.3
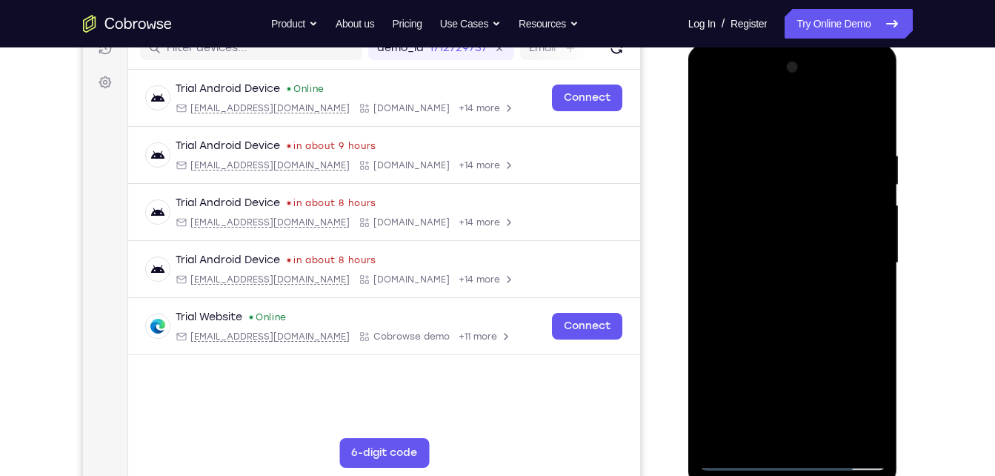
click at [852, 216] on div at bounding box center [792, 263] width 187 height 415
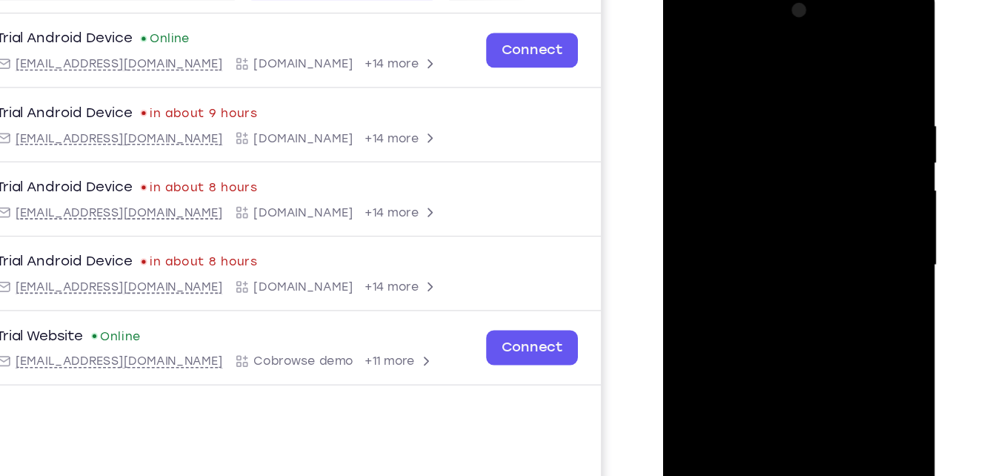
drag, startPoint x: 810, startPoint y: 176, endPoint x: 689, endPoint y: 174, distance: 121.5
click at [689, 174] on div at bounding box center [768, 199] width 187 height 415
drag, startPoint x: 809, startPoint y: 167, endPoint x: 675, endPoint y: 170, distance: 134.1
click at [675, 170] on div at bounding box center [768, 199] width 187 height 415
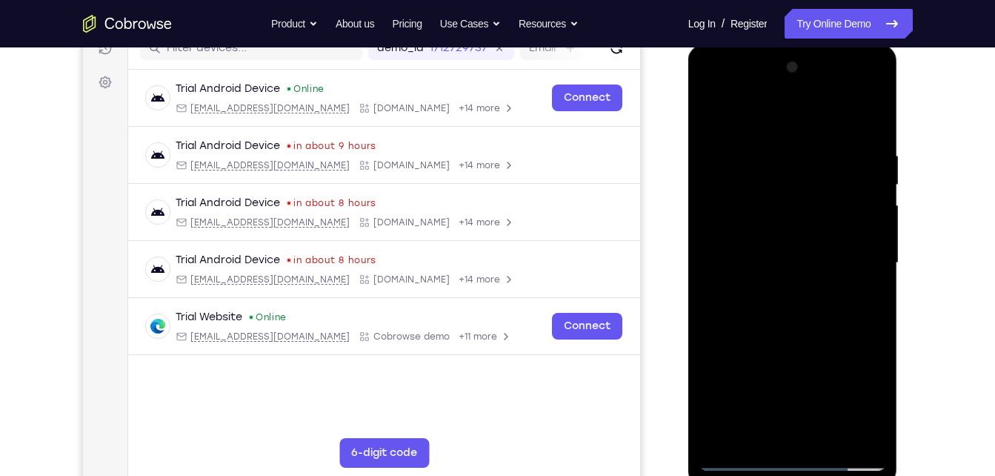
drag, startPoint x: 859, startPoint y: 239, endPoint x: 682, endPoint y: 235, distance: 177.1
click at [688, 235] on html "Online web based iOS Simulators and Android Emulators. Run iPhone, iPad, Mobile…" at bounding box center [793, 266] width 211 height 444
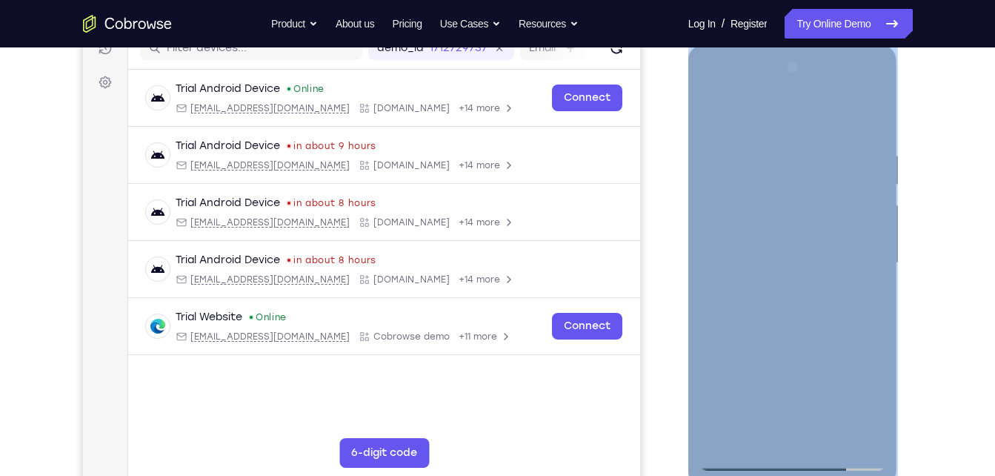
drag, startPoint x: 890, startPoint y: 236, endPoint x: 730, endPoint y: 221, distance: 160.0
click at [730, 221] on div at bounding box center [793, 265] width 210 height 442
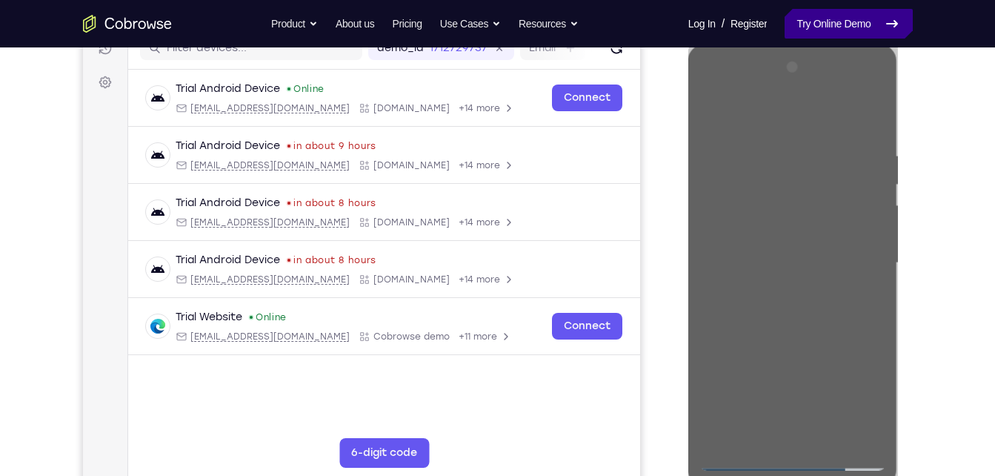
click at [806, 13] on link "Try Online Demo" at bounding box center [847, 24] width 127 height 30
